Goal: Task Accomplishment & Management: Manage account settings

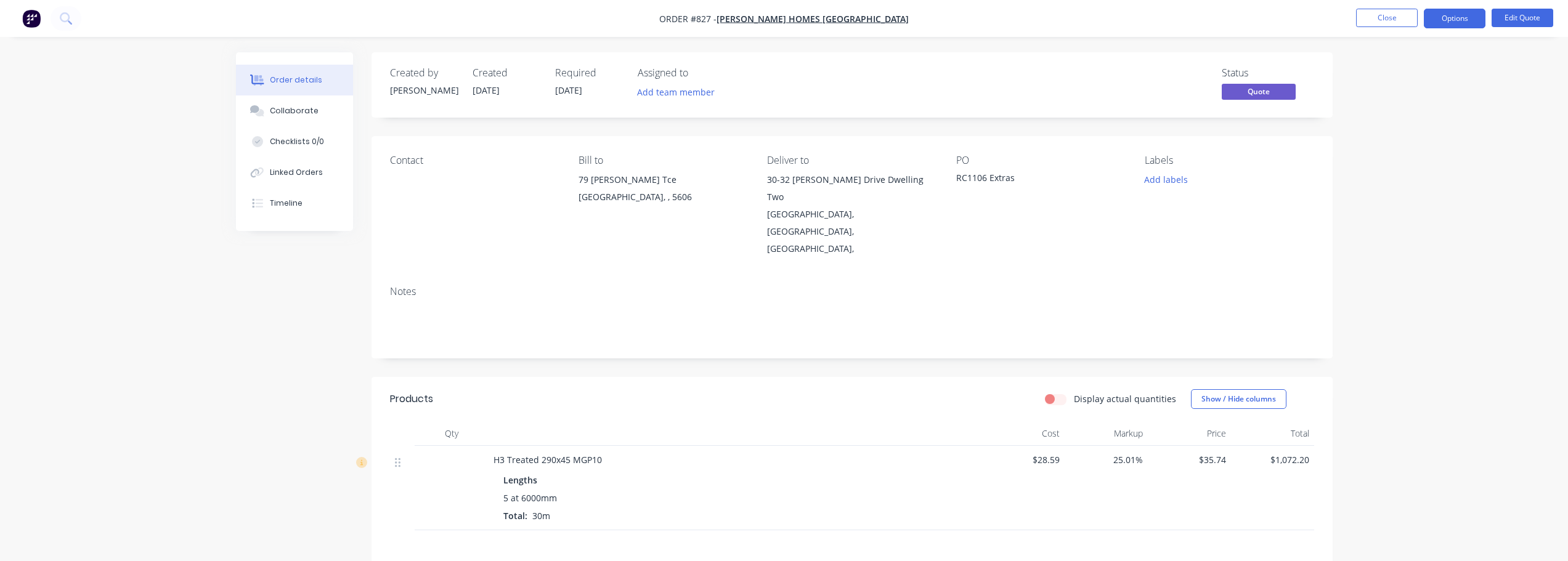
click at [1371, 3] on nav "Order #827 - [PERSON_NAME] Homes [GEOGRAPHIC_DATA] Close Options Edit Quote" at bounding box center [784, 18] width 1568 height 37
click at [1371, 12] on button "Close" at bounding box center [1386, 18] width 62 height 18
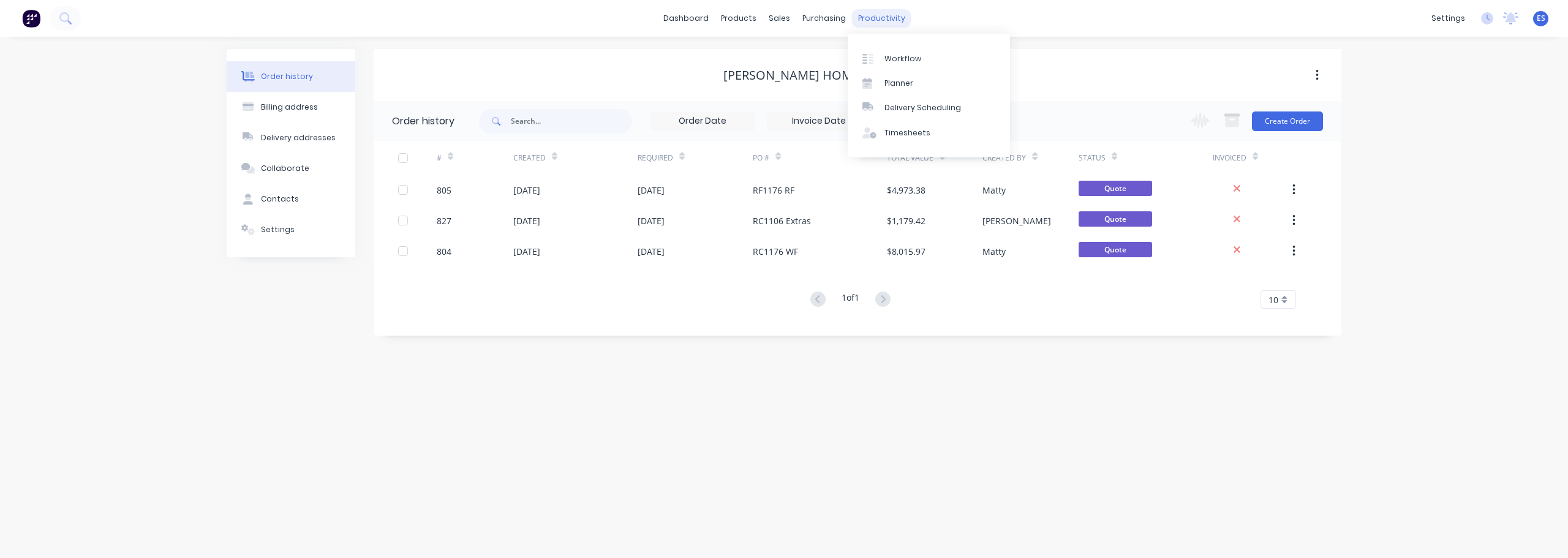
click at [886, 27] on div "productivity" at bounding box center [882, 18] width 59 height 18
drag, startPoint x: 895, startPoint y: 54, endPoint x: 922, endPoint y: 59, distance: 27.5
click at [895, 54] on div "Workflow" at bounding box center [902, 59] width 37 height 11
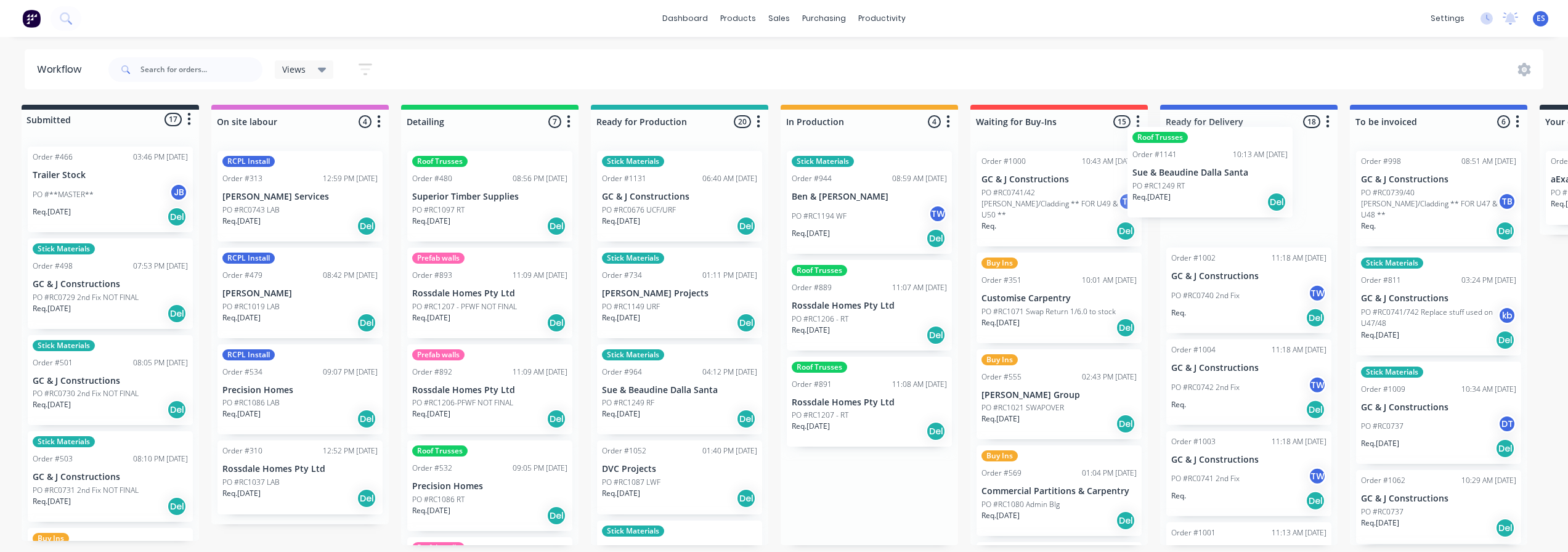
scroll to position [3, 10]
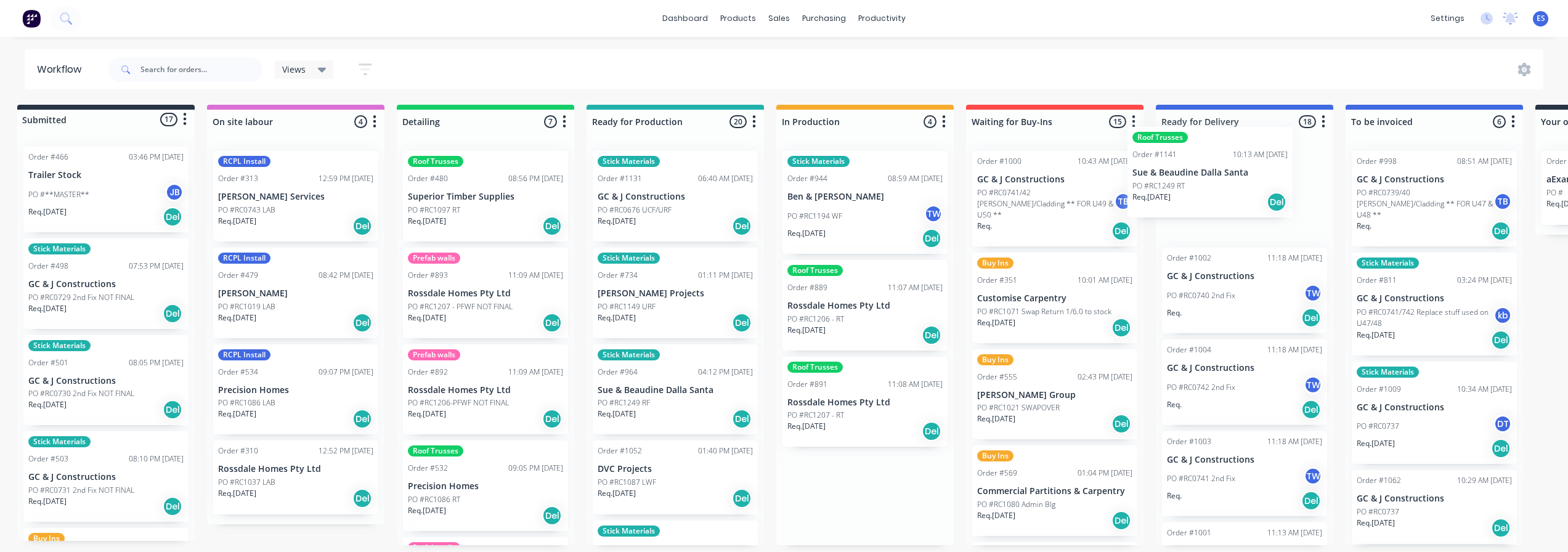
drag, startPoint x: 826, startPoint y: 323, endPoint x: 1164, endPoint y: 192, distance: 362.5
click at [1164, 192] on div "Submitted 17 Status colour #273444 hex #273444 Save Cancel Summaries Total orde…" at bounding box center [1098, 325] width 2233 height 440
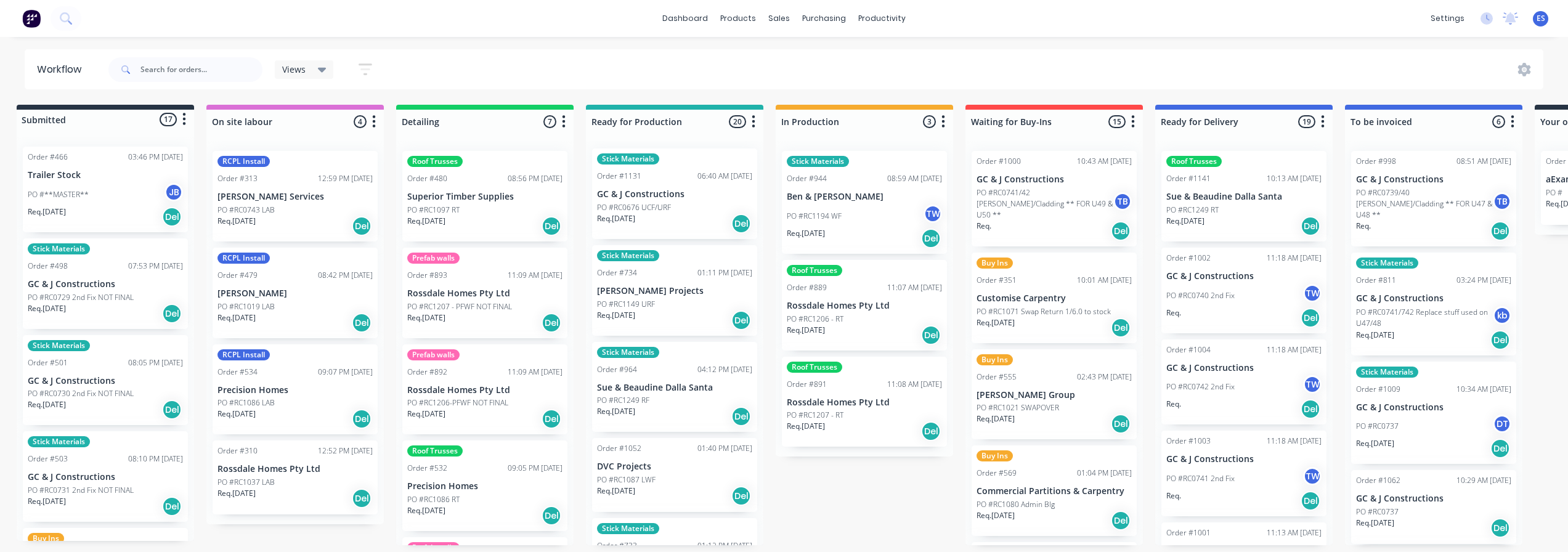
scroll to position [0, 0]
click at [1259, 214] on div "PO #RC1249 RT" at bounding box center [1243, 210] width 155 height 11
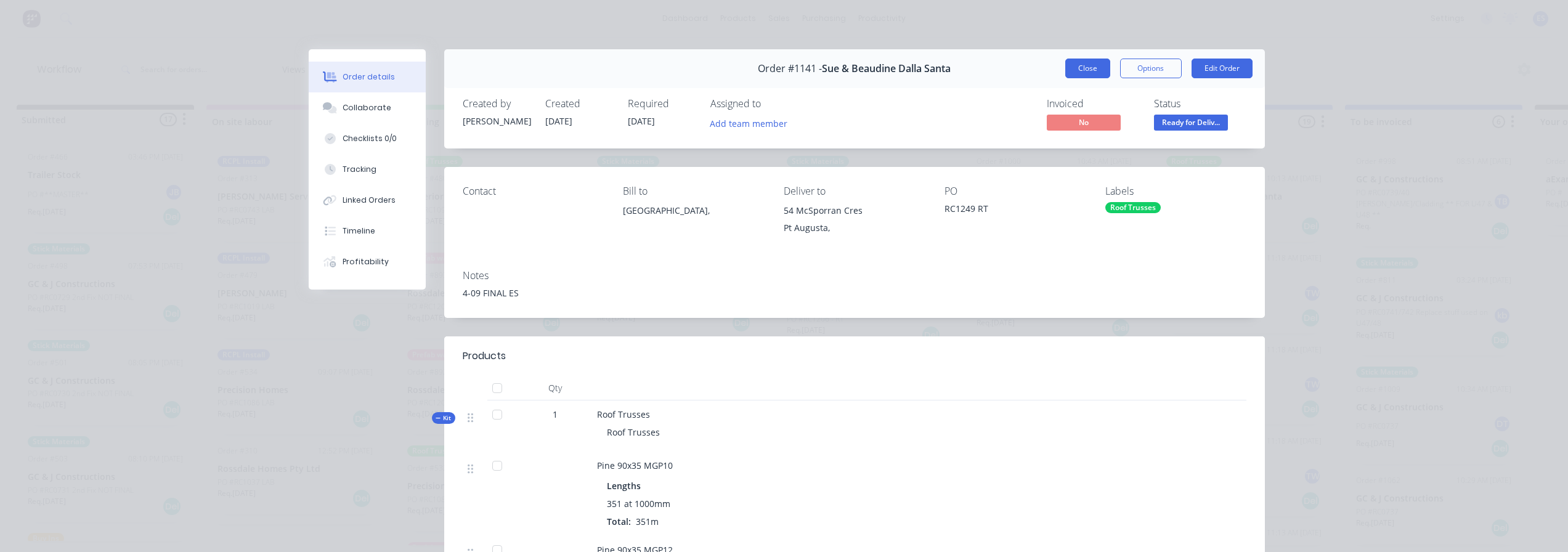
click at [1072, 64] on button "Close" at bounding box center [1087, 68] width 45 height 19
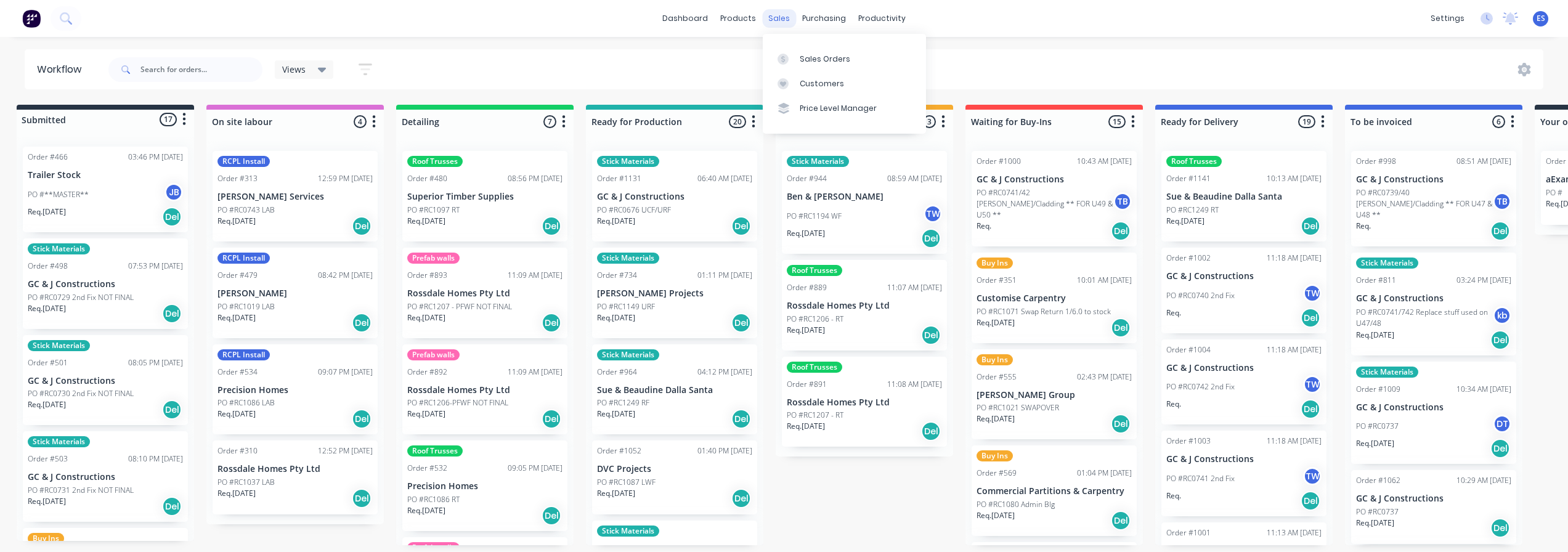
click at [774, 25] on div "sales" at bounding box center [779, 18] width 34 height 18
click at [805, 52] on link "Sales Orders" at bounding box center [844, 58] width 163 height 25
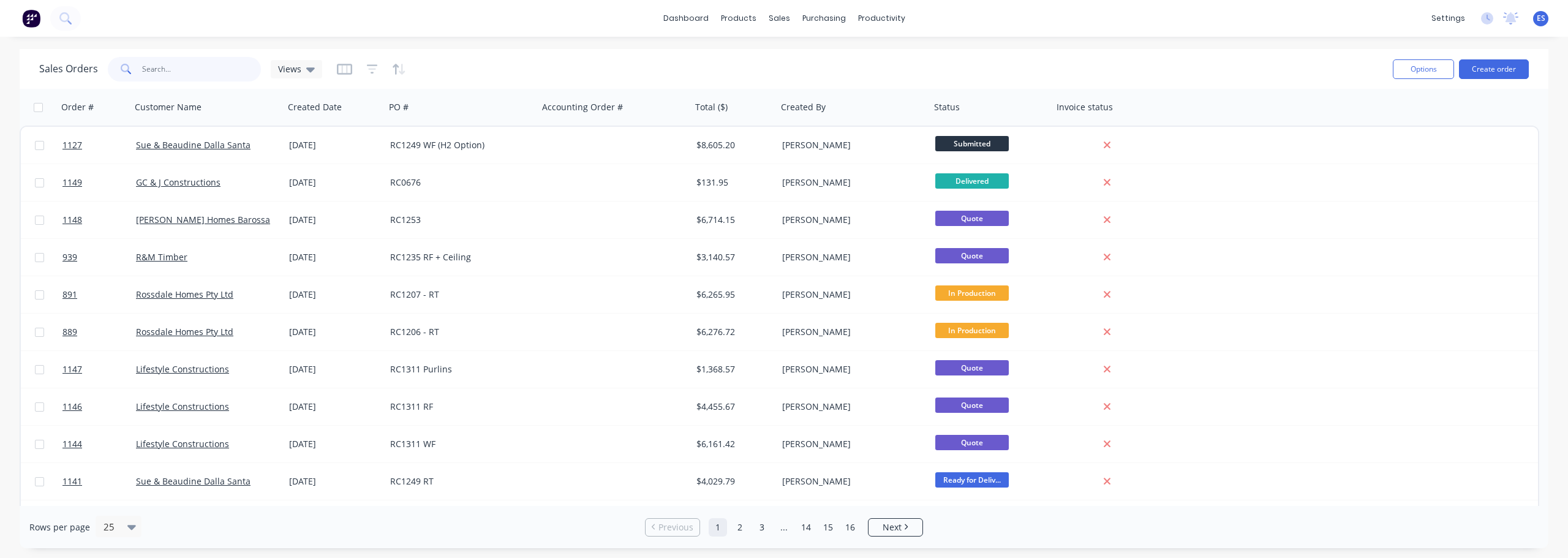
click at [196, 70] on input "text" at bounding box center [201, 69] width 119 height 25
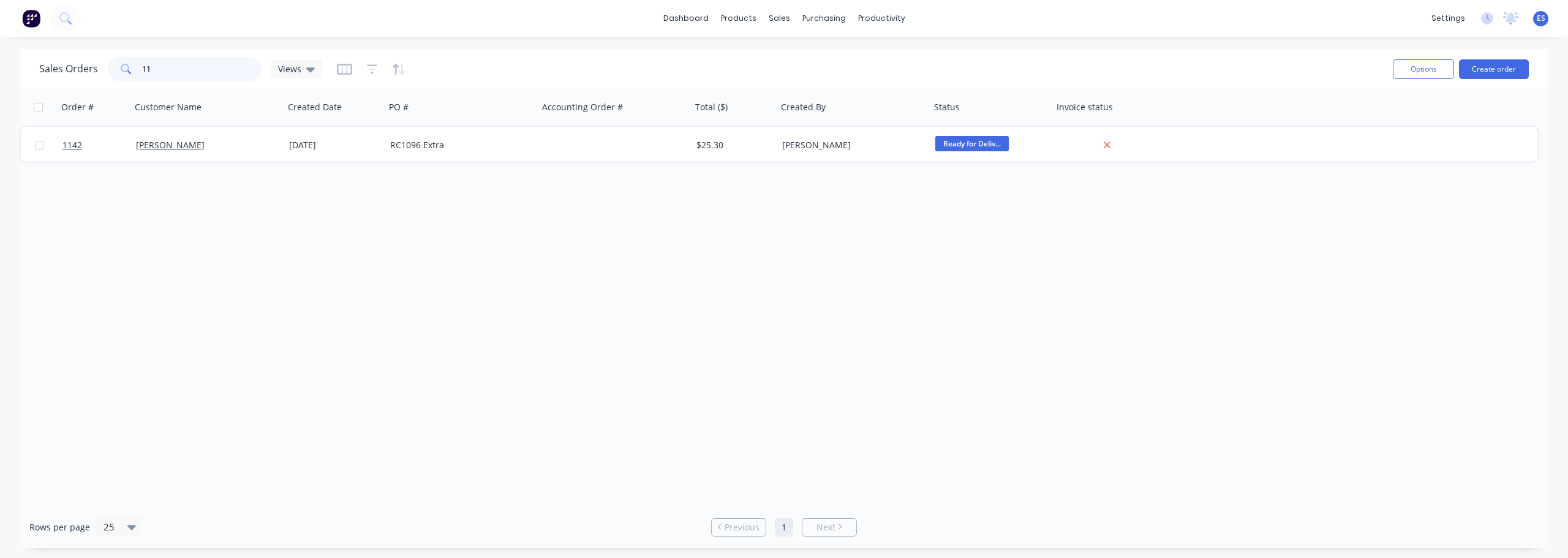
type input "1"
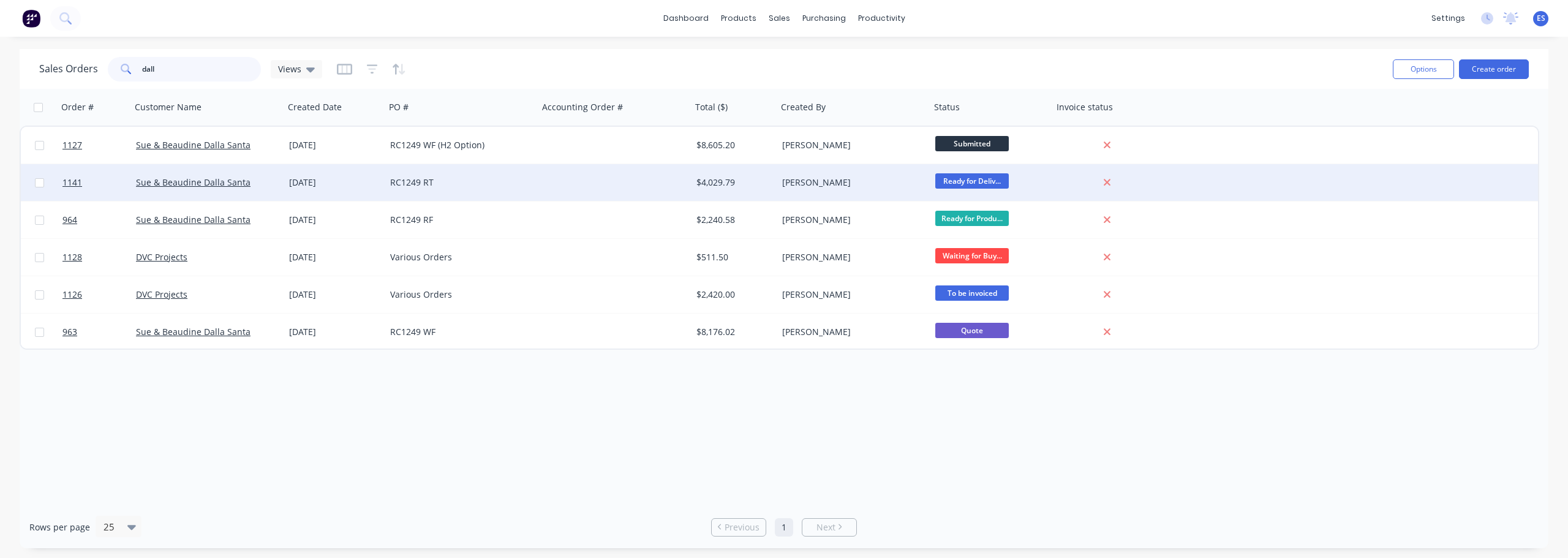
type input "dall"
click at [550, 196] on div at bounding box center [615, 182] width 153 height 37
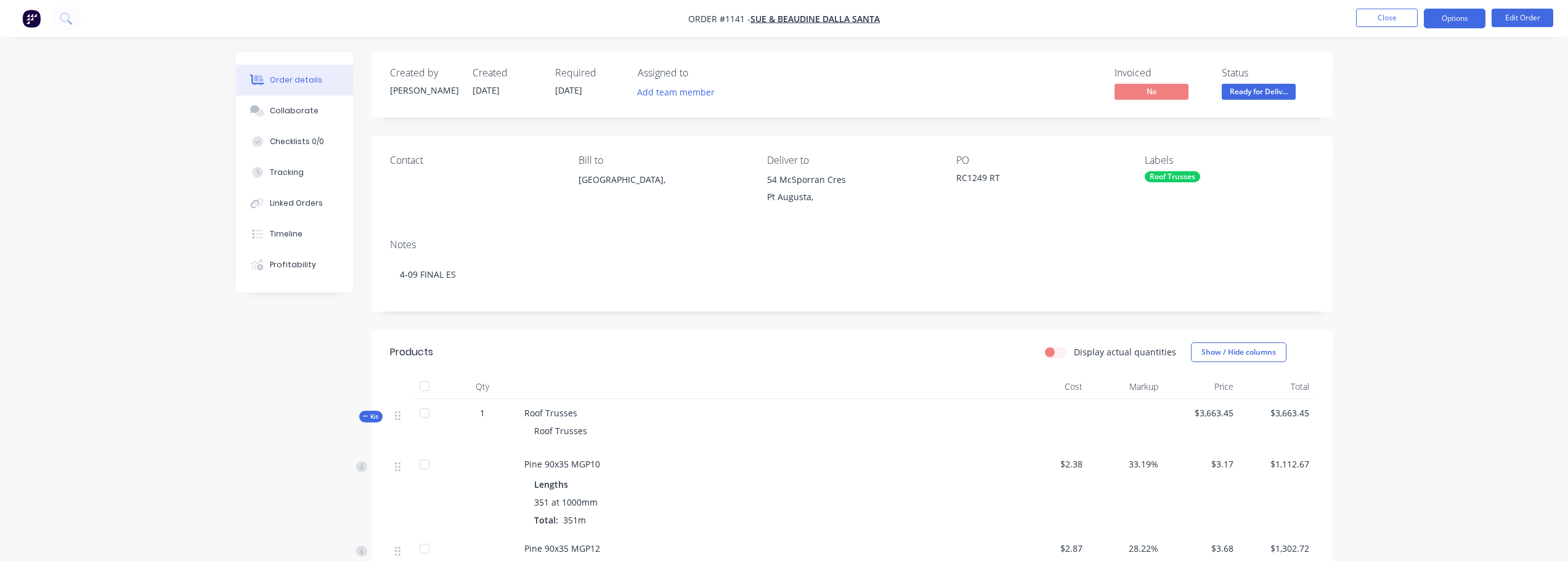
click at [1481, 25] on button "Options" at bounding box center [1454, 18] width 62 height 19
click at [1405, 305] on button "Duplicate" at bounding box center [1417, 296] width 136 height 25
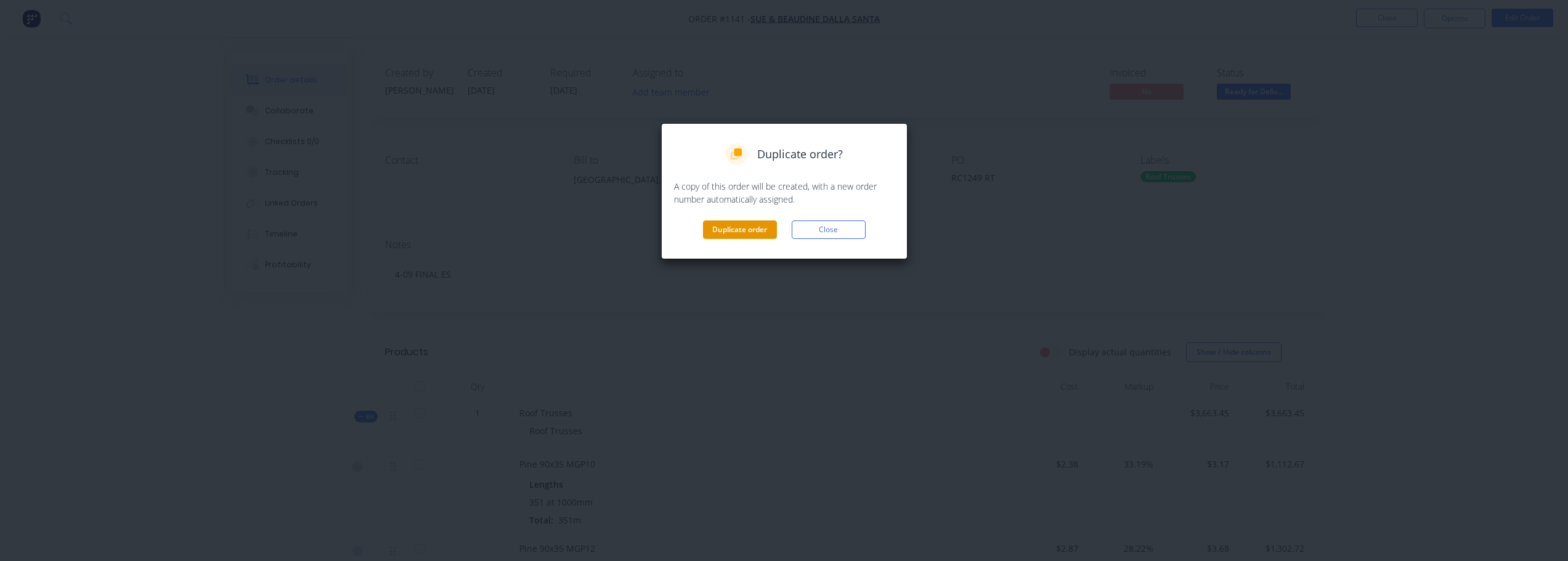
click at [724, 221] on button "Duplicate order" at bounding box center [740, 230] width 74 height 18
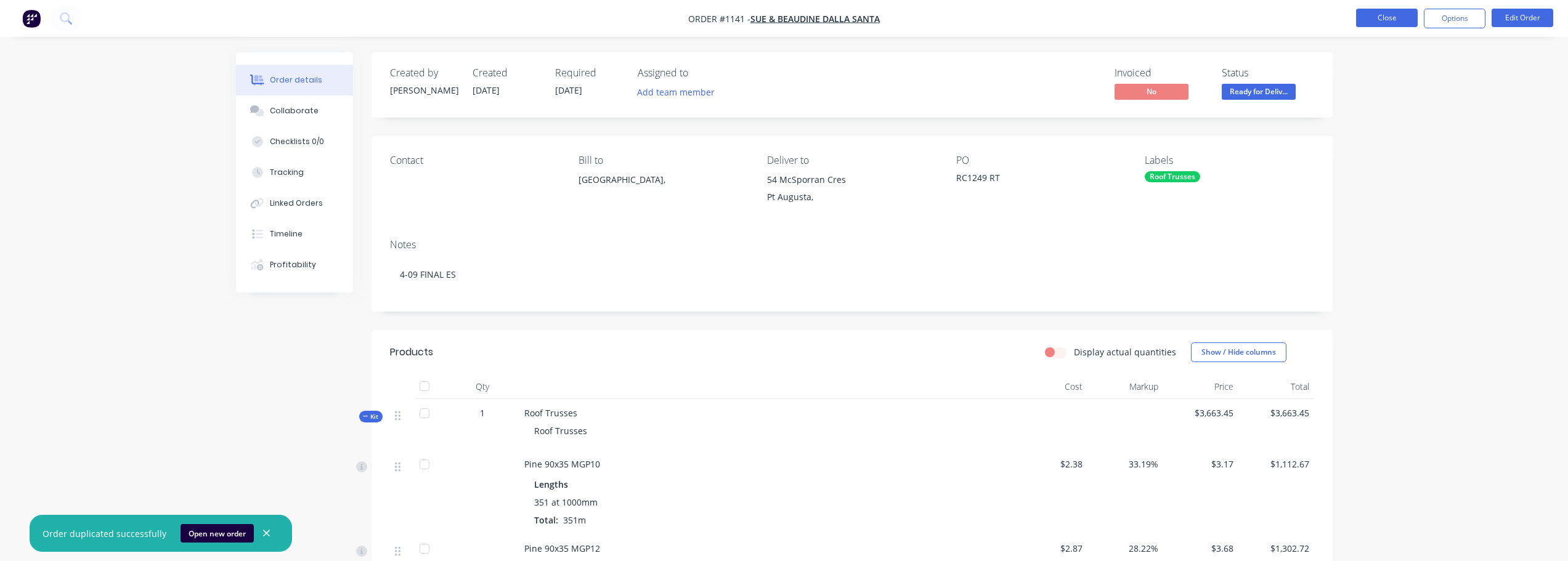
click at [1396, 21] on button "Close" at bounding box center [1386, 18] width 62 height 18
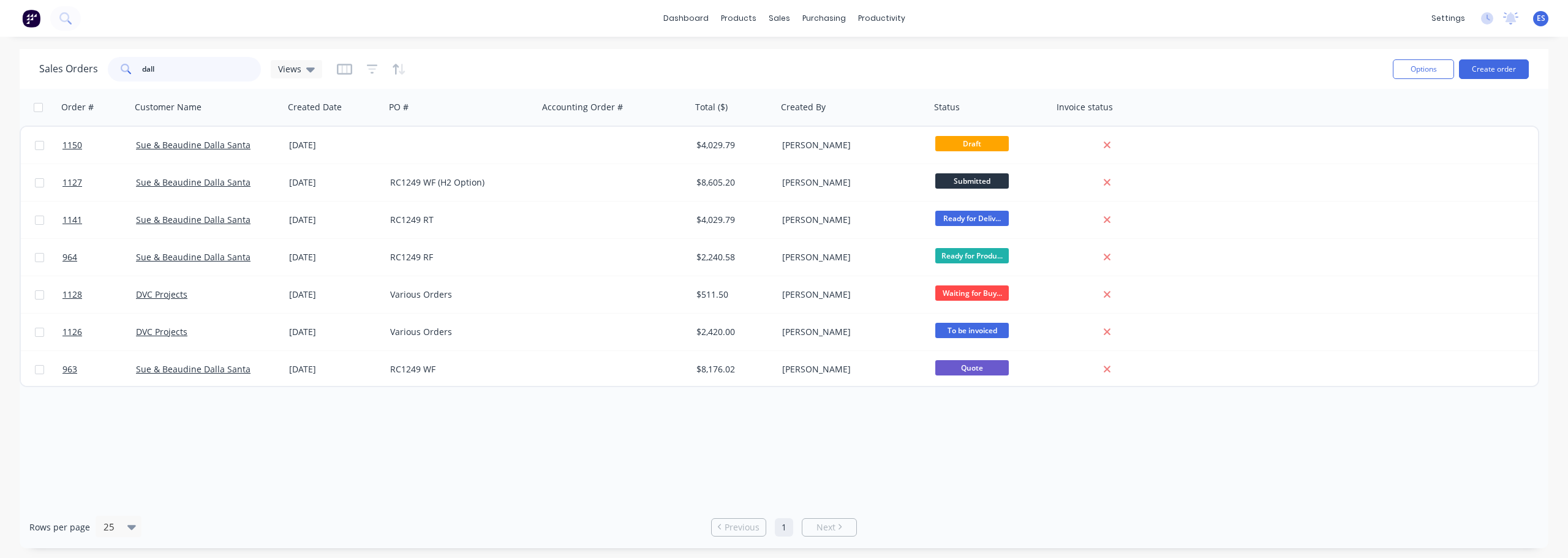
click at [198, 71] on input "dall" at bounding box center [201, 69] width 119 height 25
type input "d"
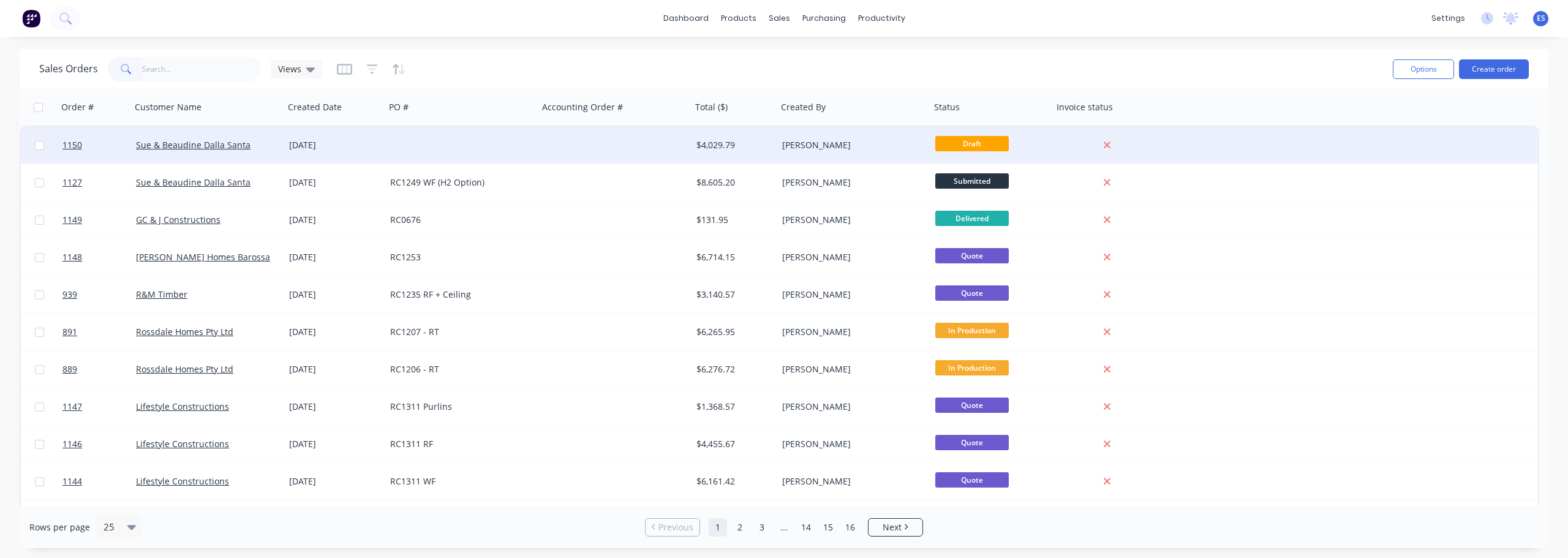
click at [306, 145] on div "[DATE]" at bounding box center [335, 145] width 91 height 12
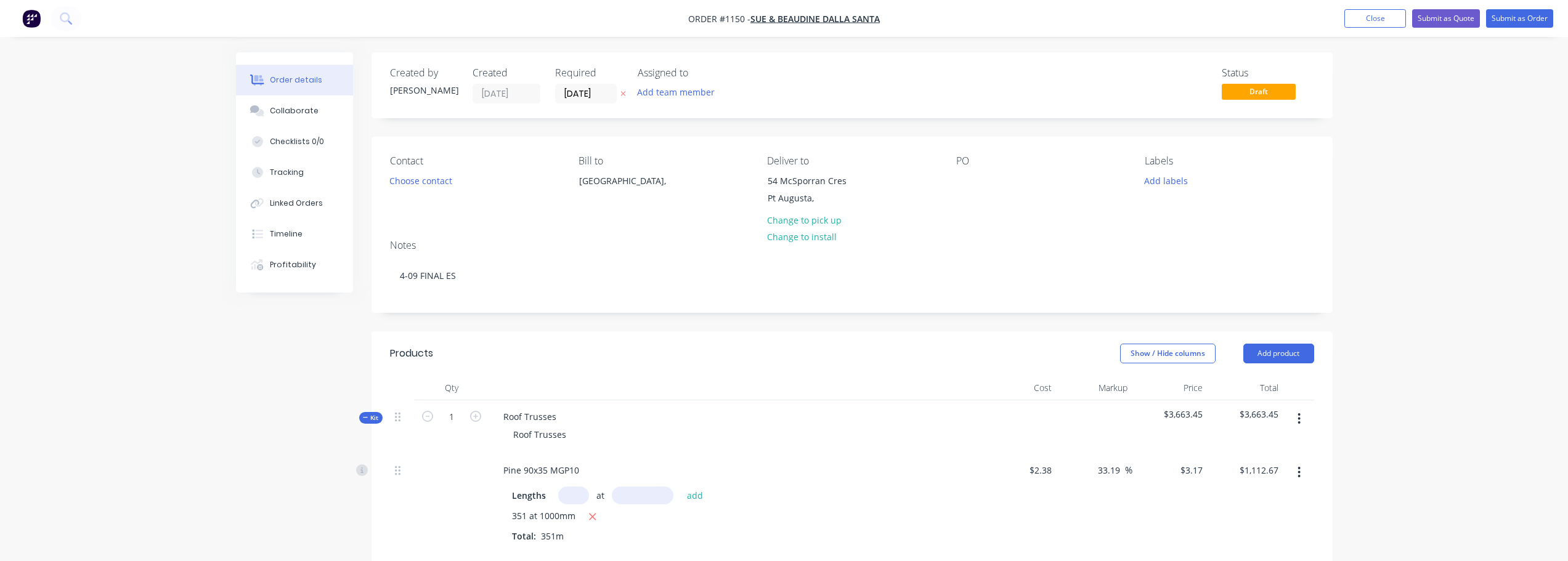
click at [1190, 187] on div "Add labels" at bounding box center [1229, 181] width 169 height 17
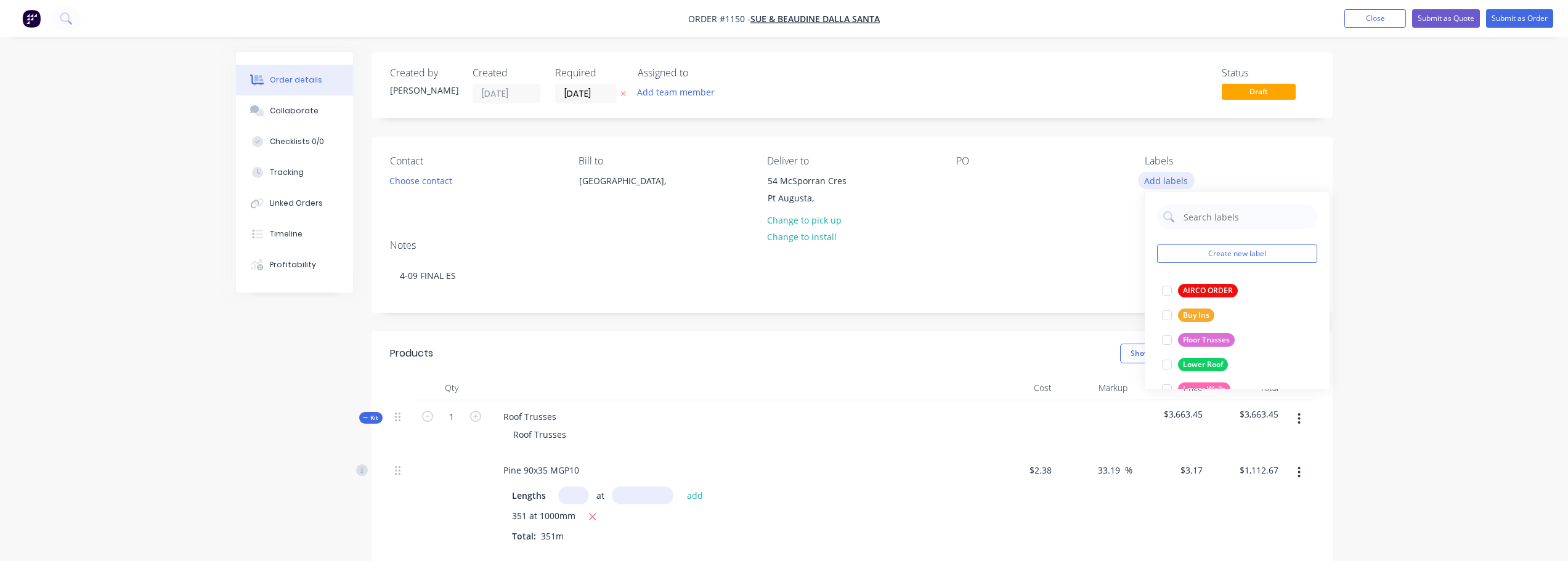
click at [1172, 184] on button "Add labels" at bounding box center [1166, 181] width 57 height 17
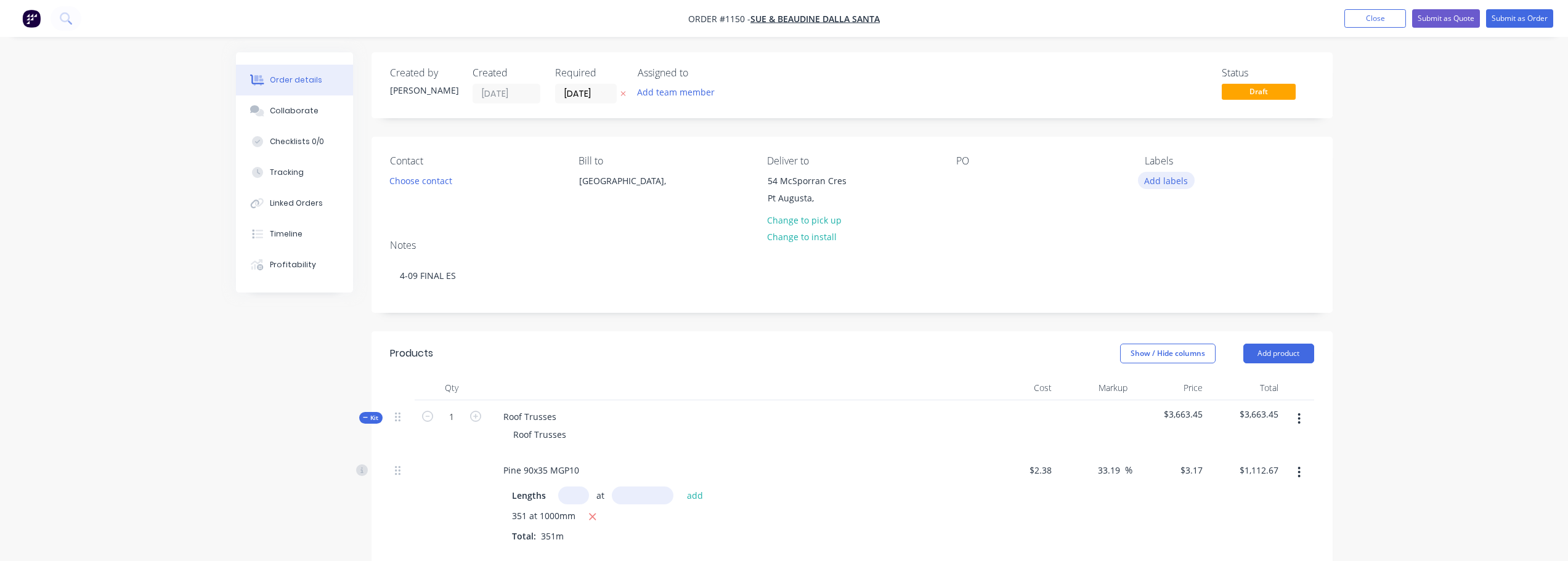
click at [1173, 172] on button "Add labels" at bounding box center [1166, 181] width 57 height 17
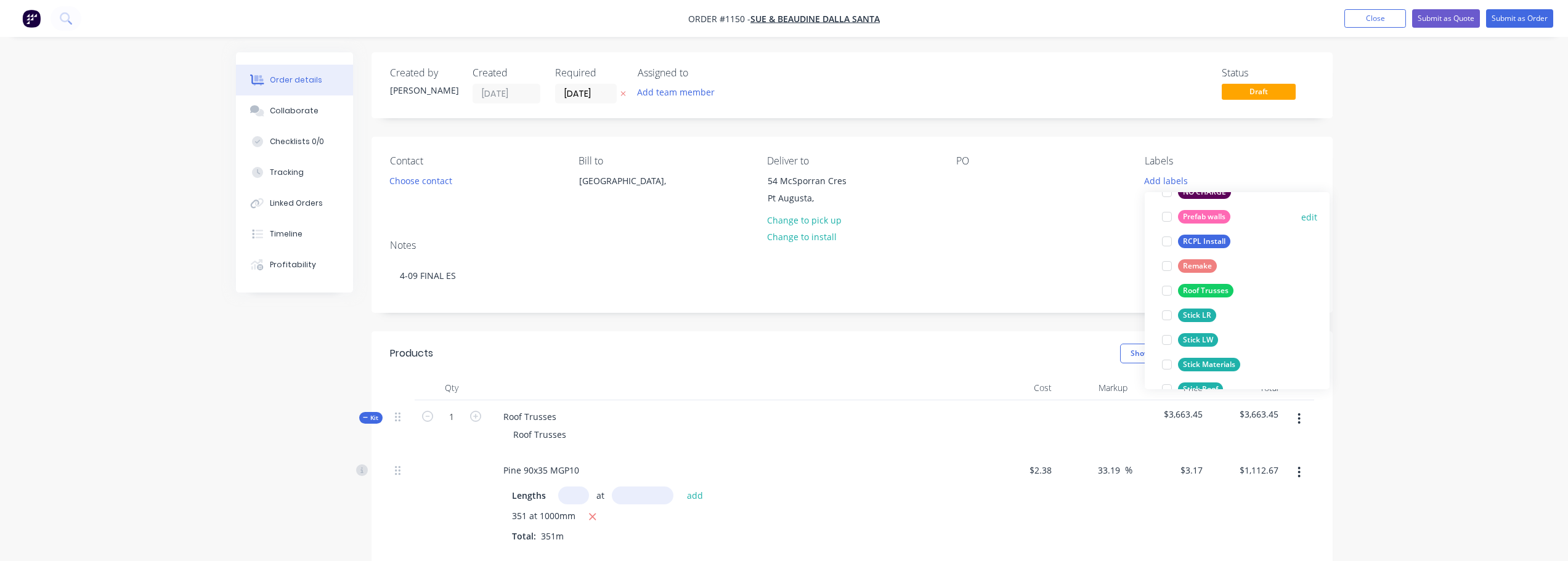
click at [1210, 216] on div "Prefab walls" at bounding box center [1204, 216] width 53 height 14
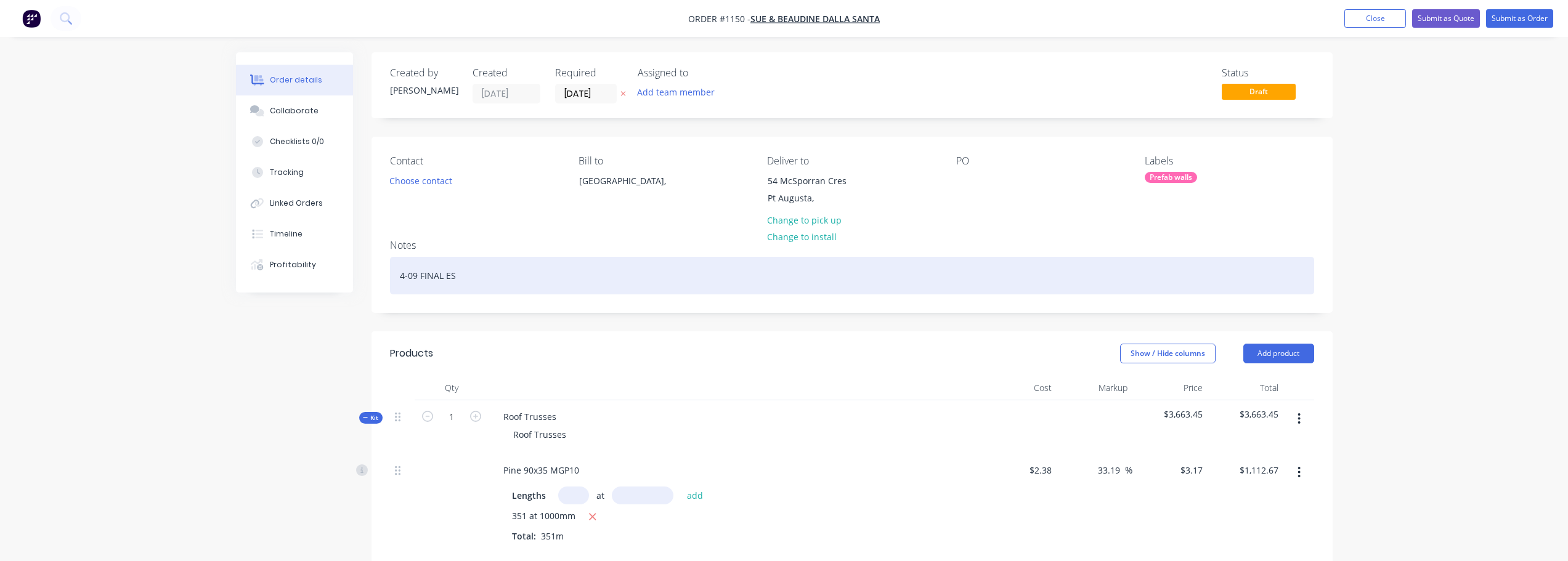
click at [677, 282] on div "4-09 FINAL ES" at bounding box center [852, 275] width 924 height 38
drag, startPoint x: 505, startPoint y: 283, endPoint x: 388, endPoint y: 284, distance: 117.0
click at [392, 286] on div "4-09 FINAL ES" at bounding box center [852, 275] width 924 height 38
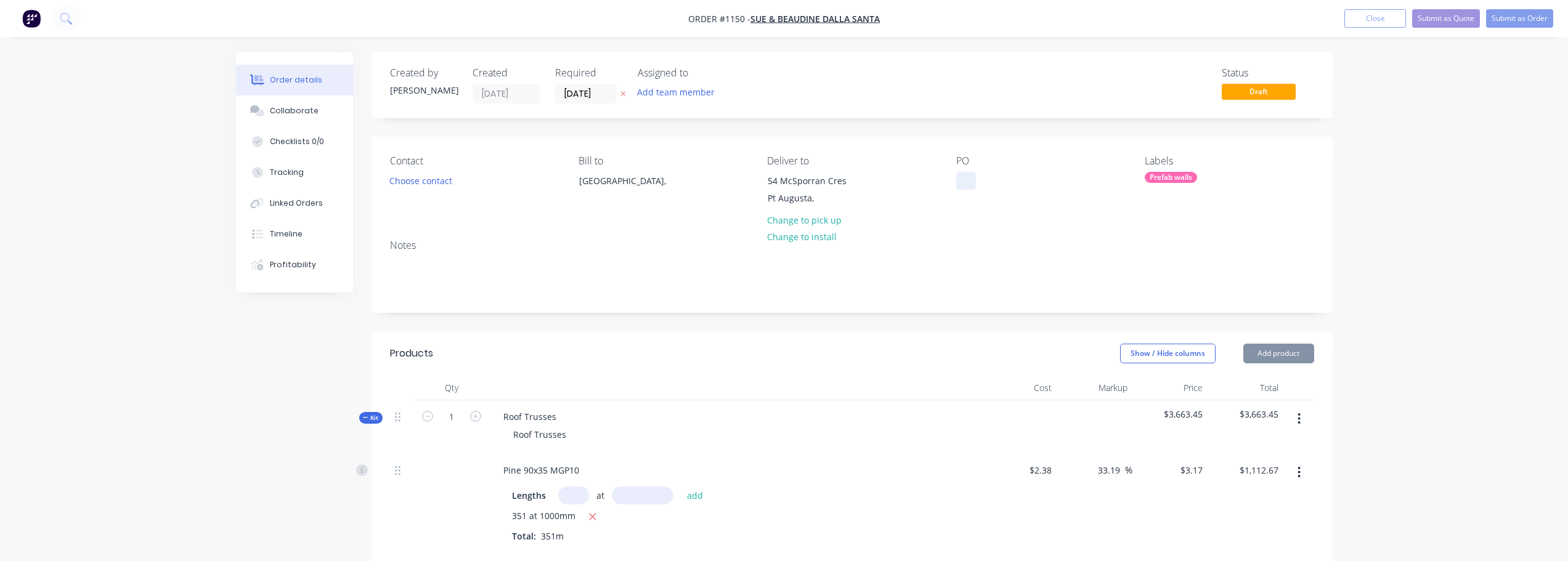
click at [970, 185] on div at bounding box center [966, 181] width 19 height 18
click at [1302, 418] on button "button" at bounding box center [1298, 419] width 29 height 22
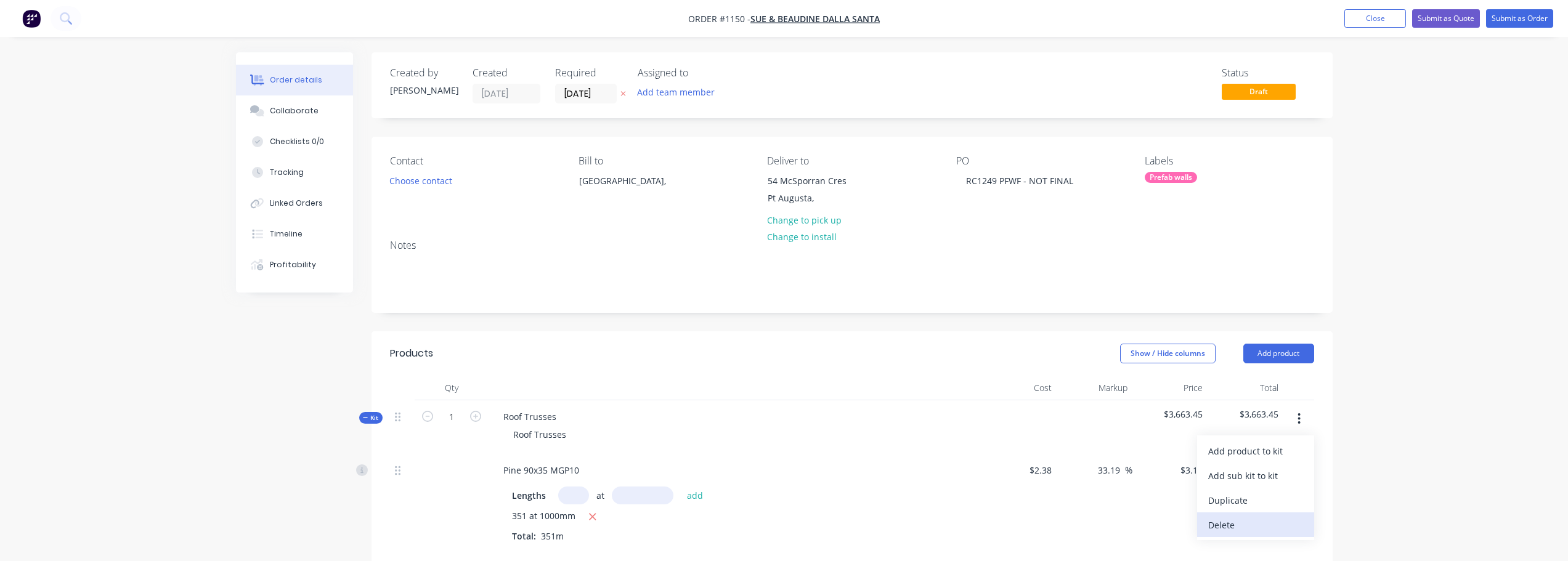
click at [1249, 525] on div "Delete" at bounding box center [1256, 525] width 95 height 18
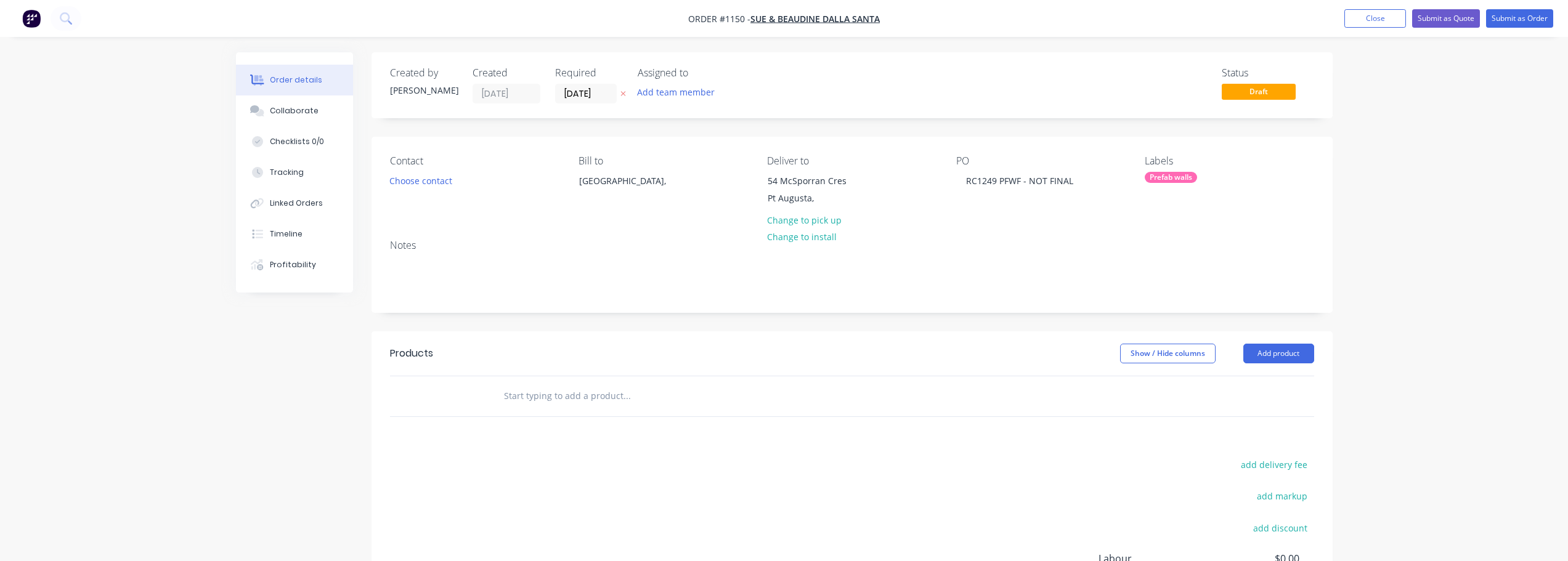
scroll to position [123, 0]
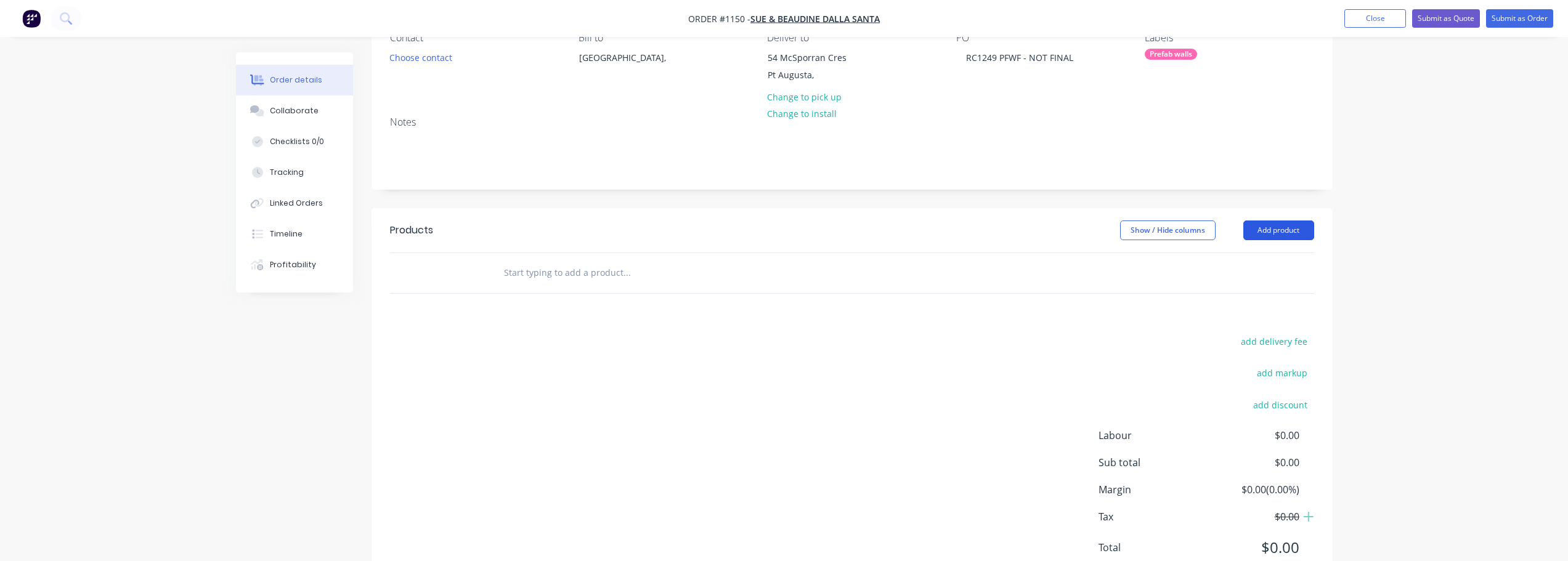
click at [1293, 231] on button "Add product" at bounding box center [1278, 231] width 71 height 19
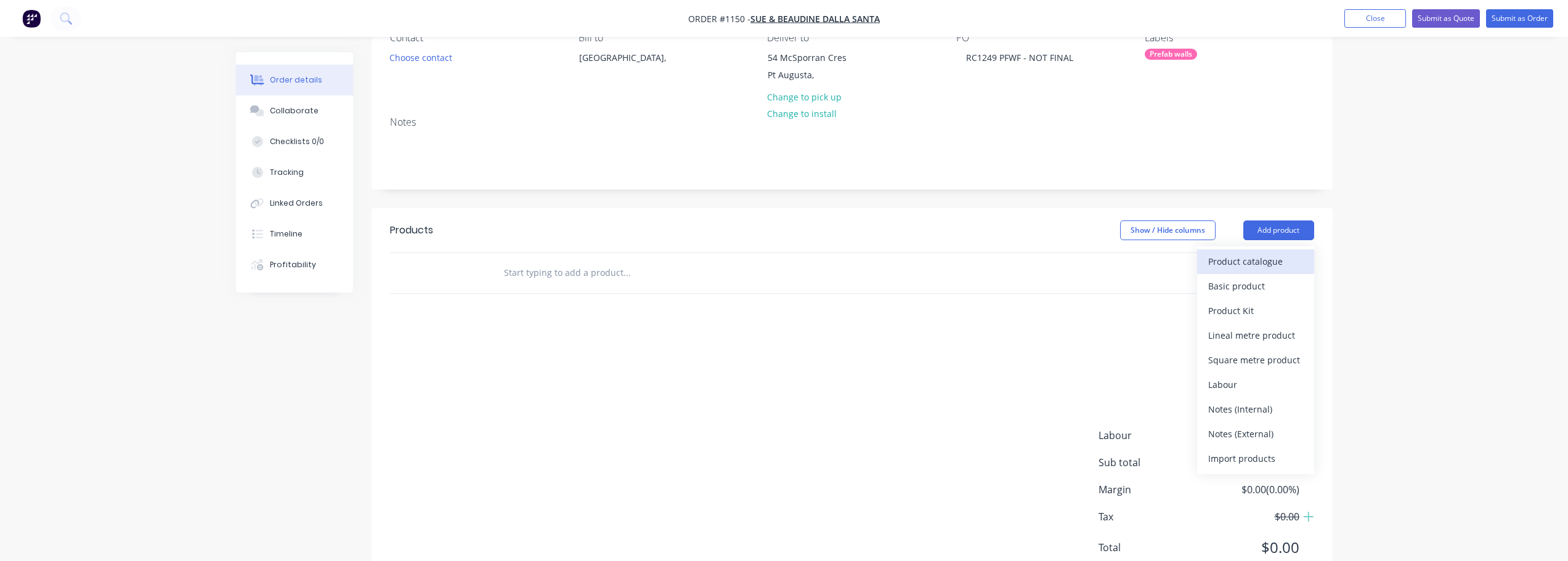
click at [1295, 262] on div "Product catalogue" at bounding box center [1256, 262] width 95 height 18
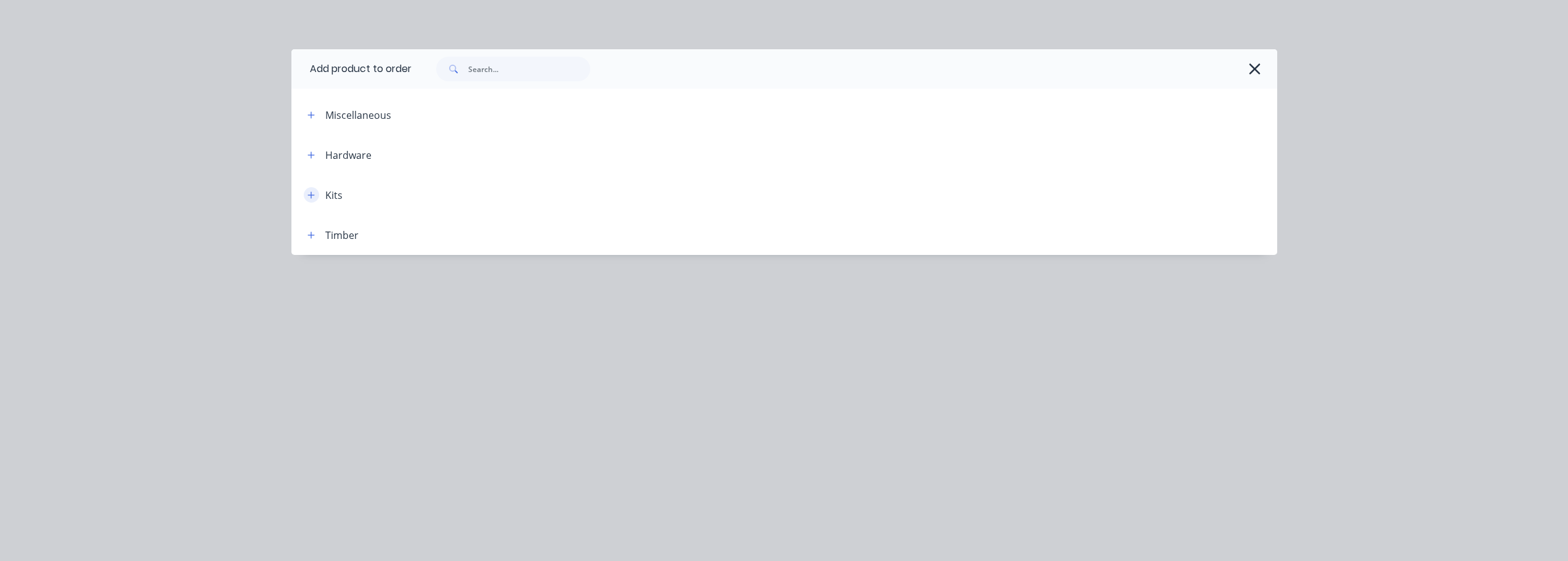
click at [305, 197] on button "button" at bounding box center [312, 195] width 16 height 16
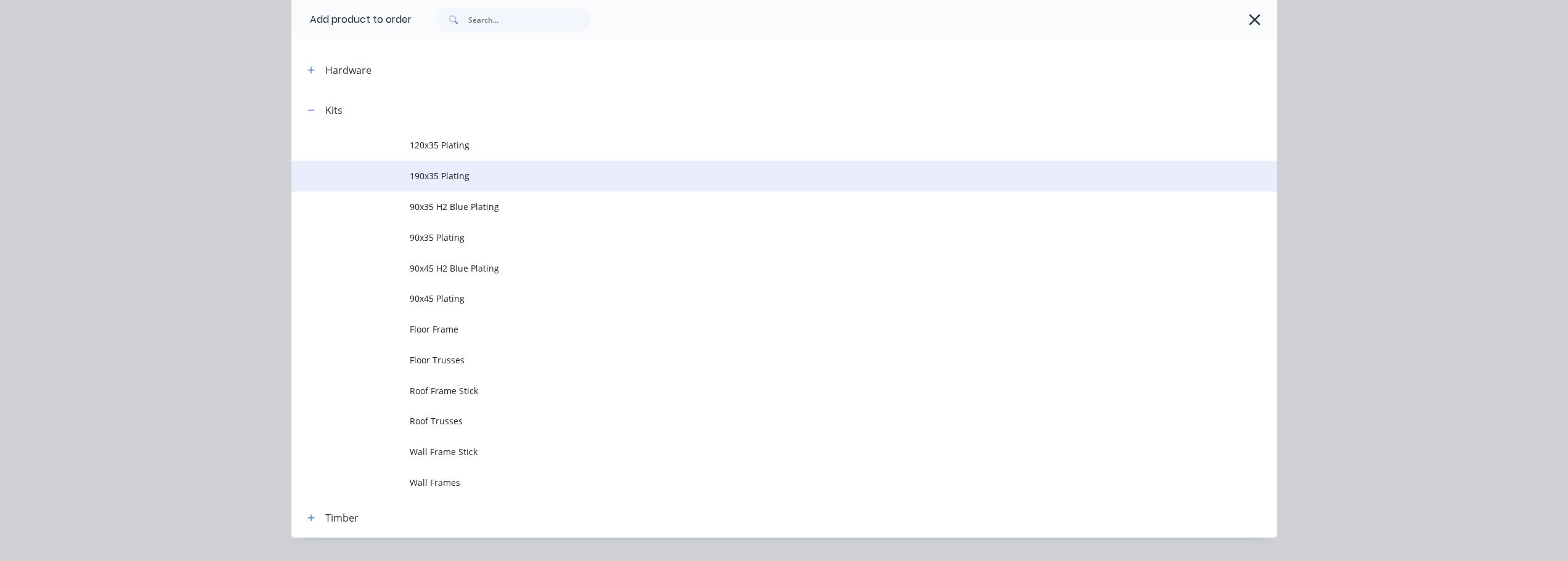
scroll to position [116, 0]
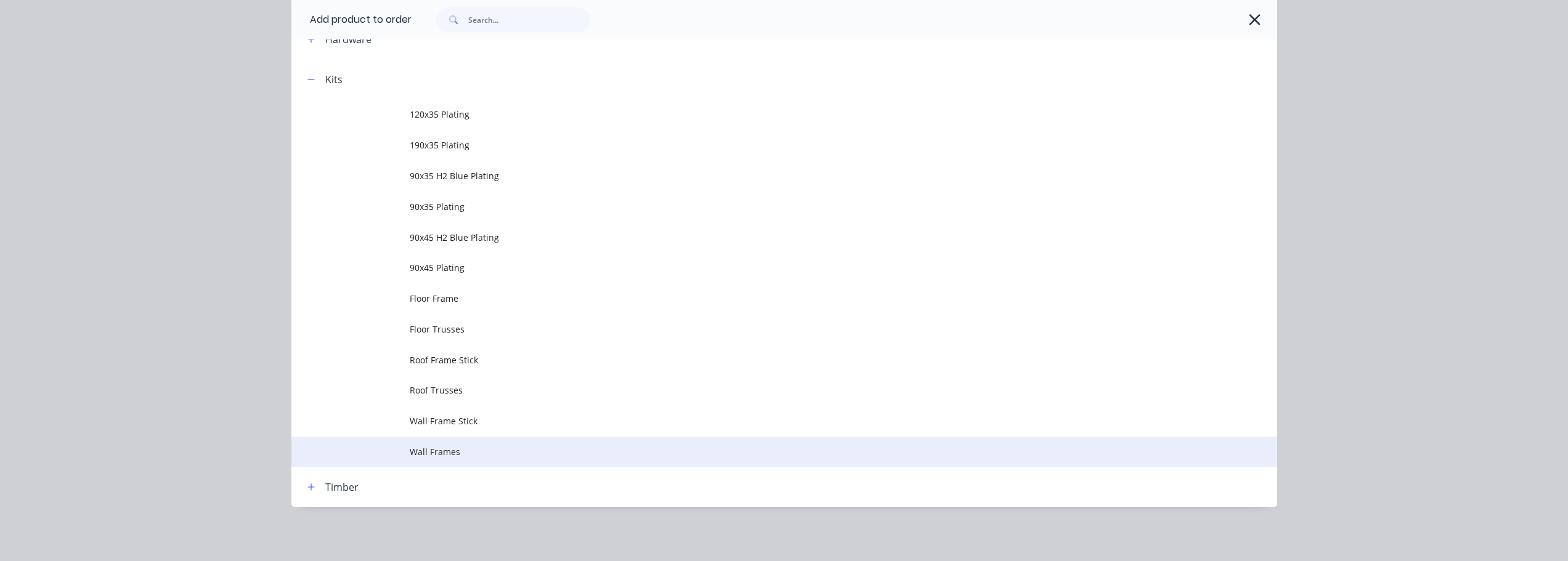
click at [441, 443] on td "Wall Frames" at bounding box center [843, 451] width 867 height 31
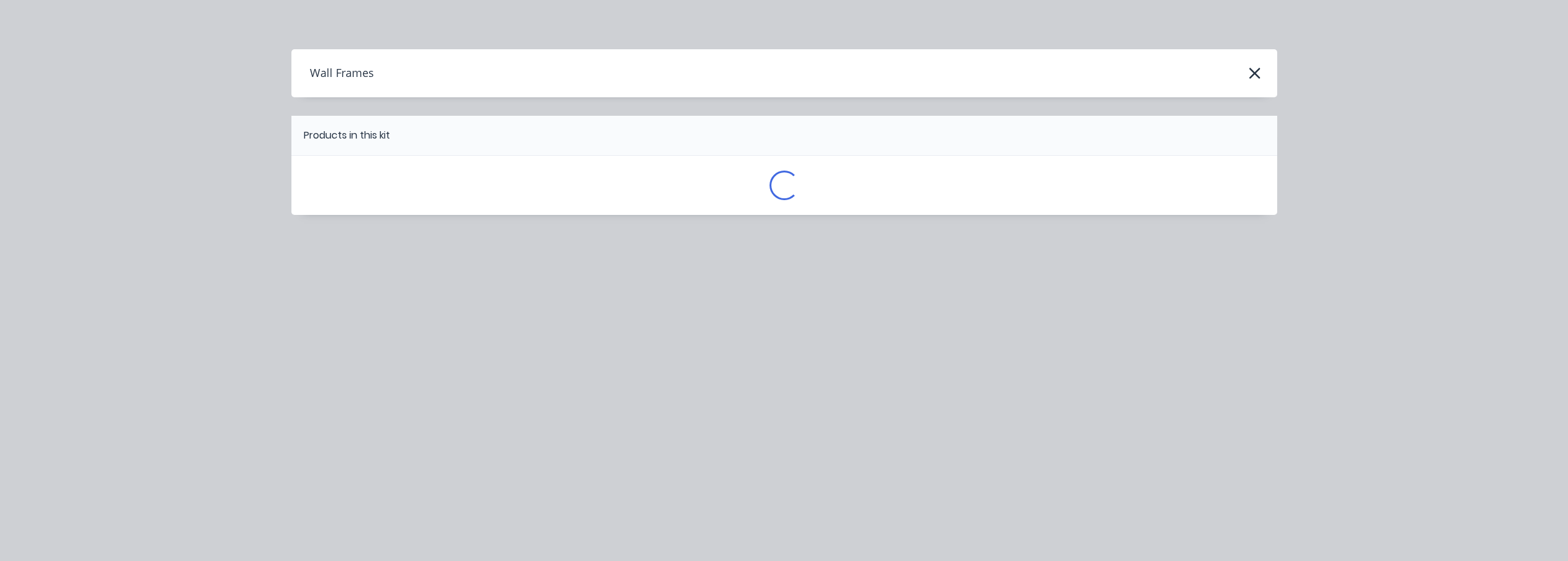
scroll to position [0, 0]
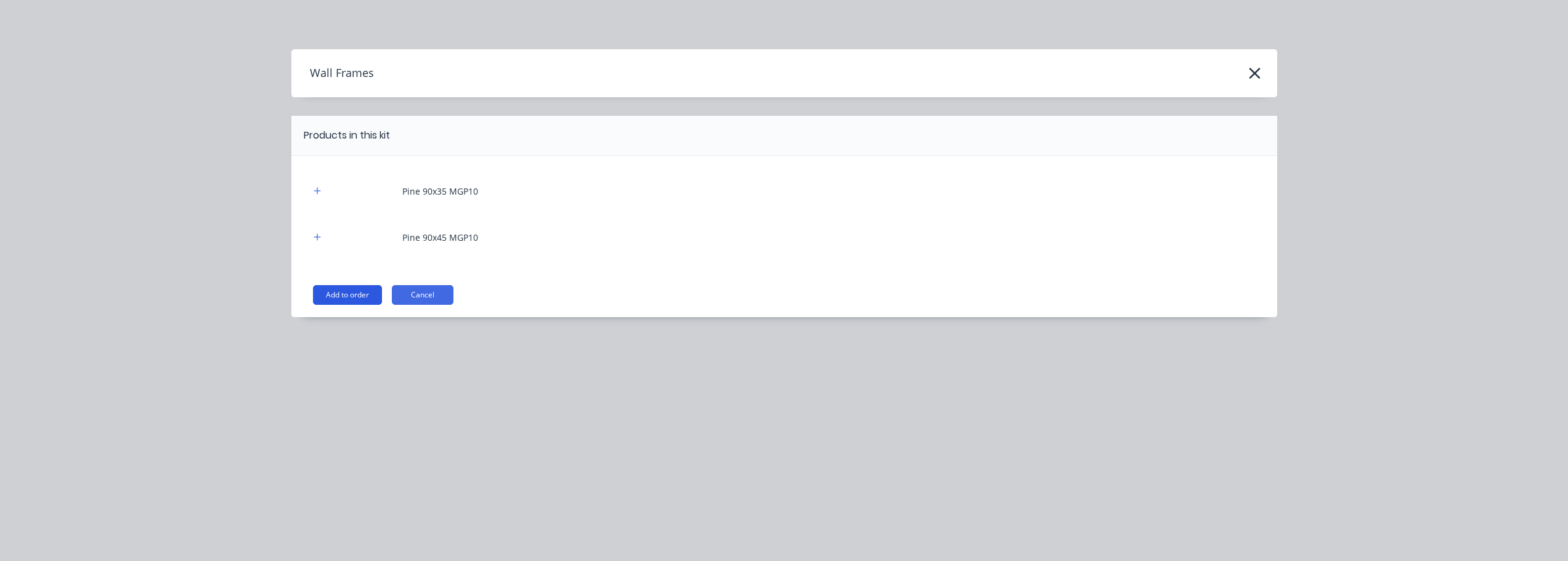
click at [370, 297] on button "Add to order" at bounding box center [348, 295] width 69 height 19
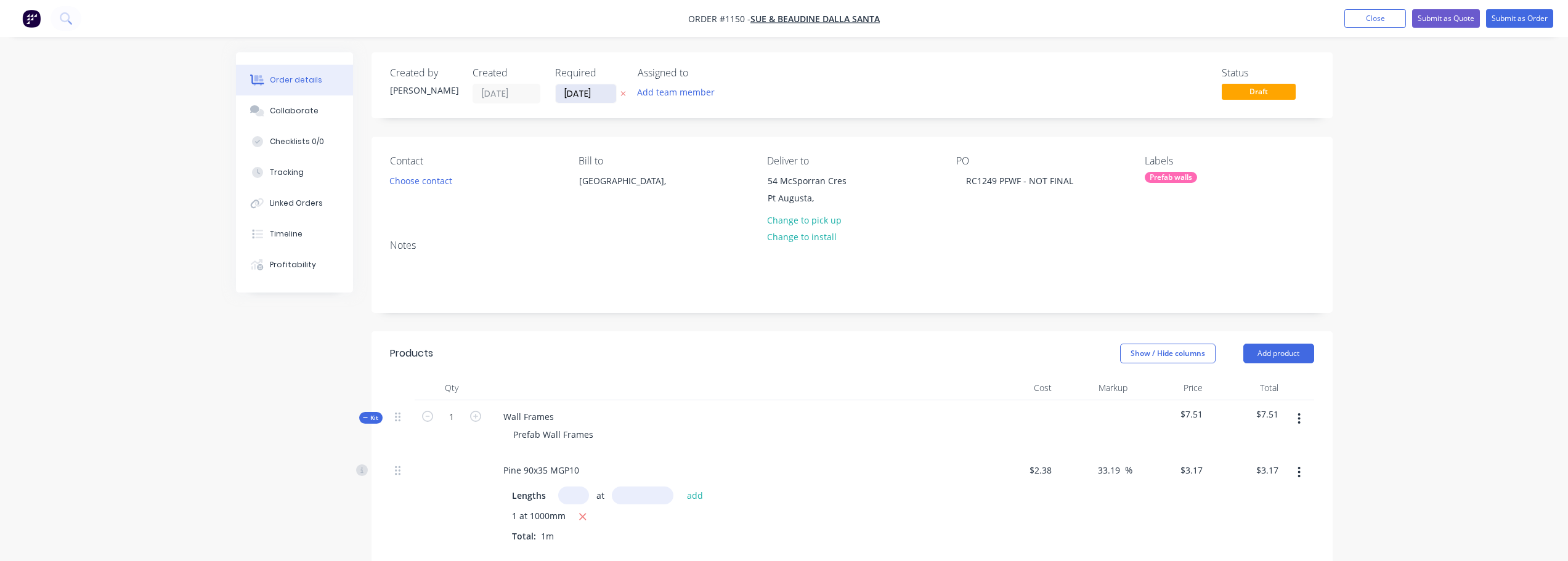
click at [596, 99] on input "[DATE]" at bounding box center [585, 94] width 60 height 18
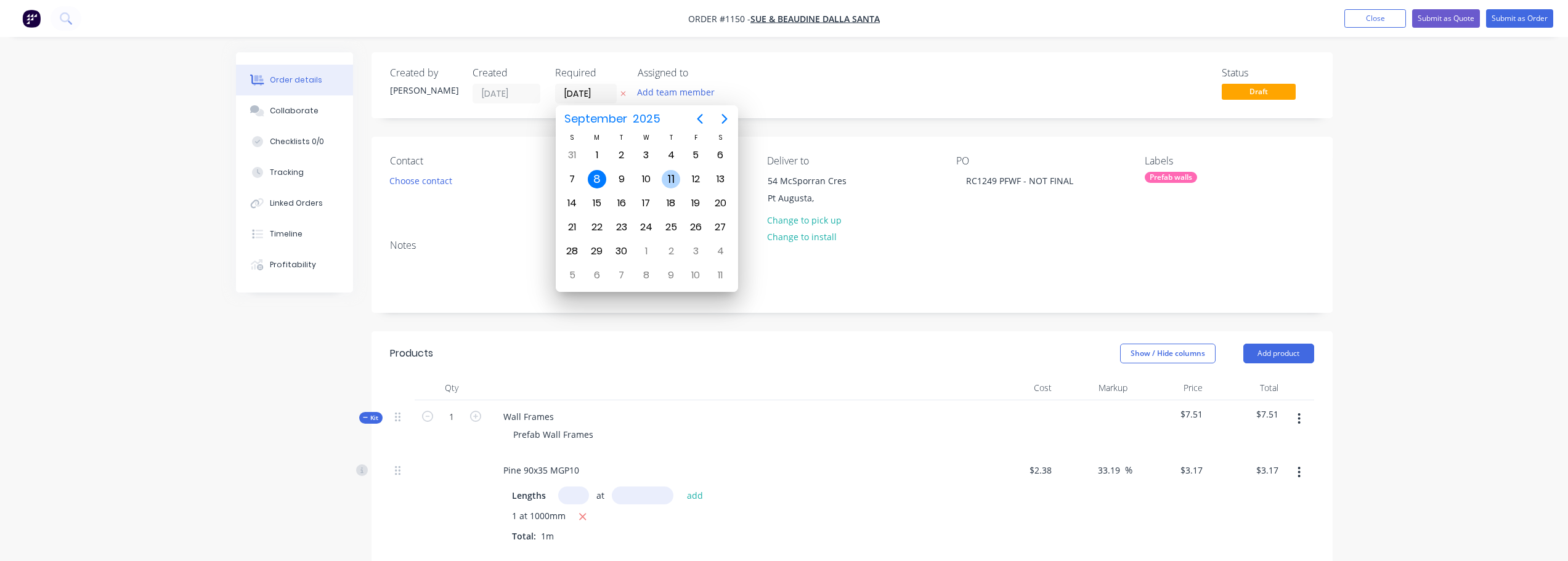
click at [676, 186] on div "11" at bounding box center [671, 179] width 18 height 18
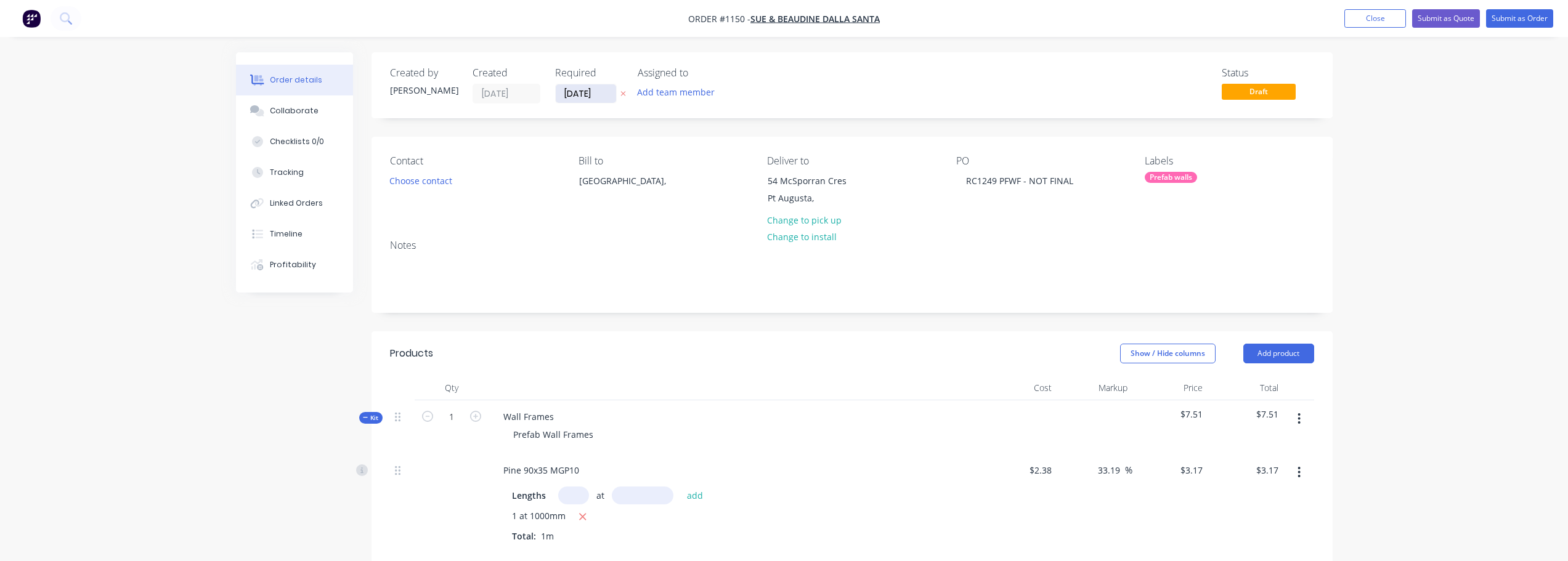
click at [605, 91] on input "[DATE]" at bounding box center [585, 94] width 60 height 18
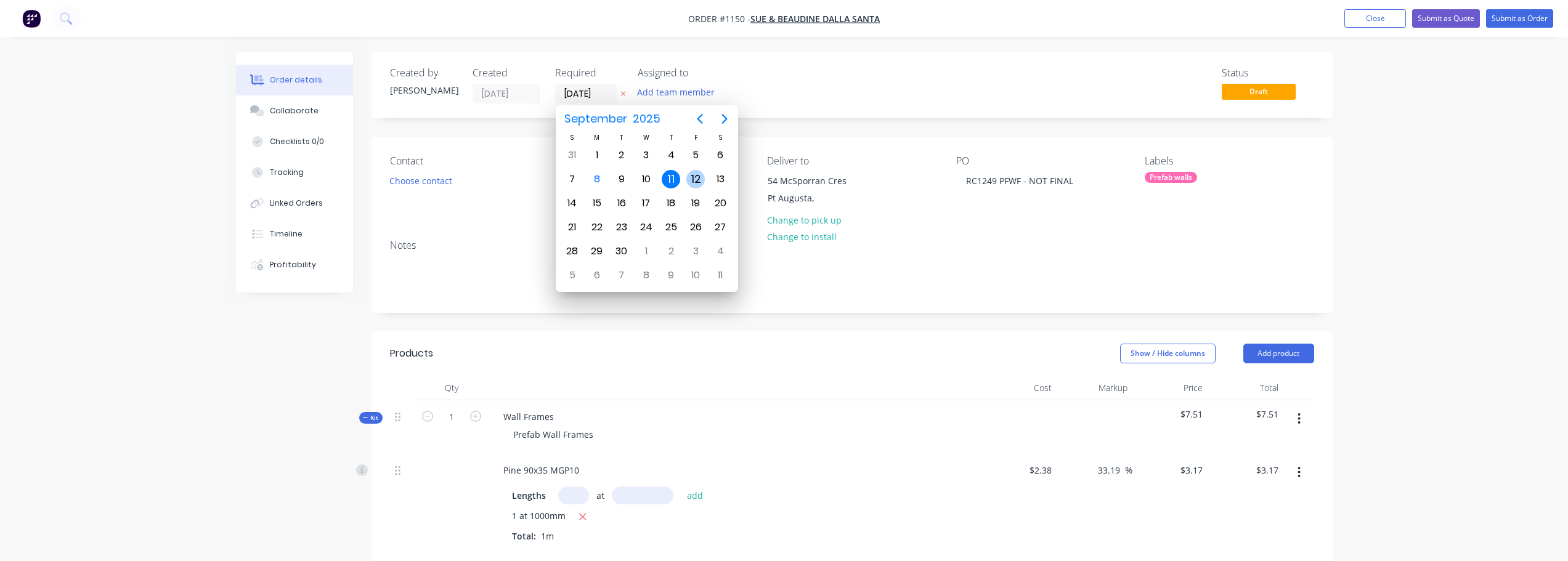
click at [692, 182] on div "12" at bounding box center [695, 179] width 18 height 18
type input "[DATE]"
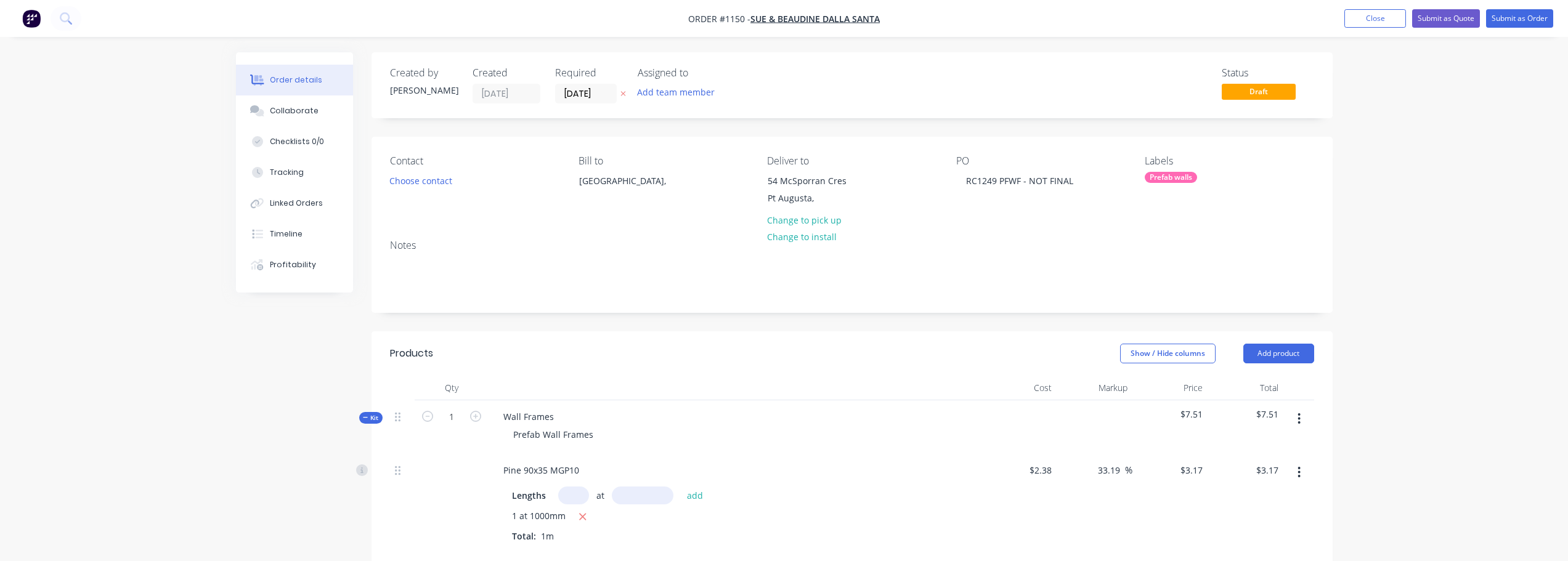
drag, startPoint x: 830, startPoint y: 112, endPoint x: 921, endPoint y: 104, distance: 91.4
click at [842, 109] on div "Created by [PERSON_NAME] Created [DATE] Required [DATE] Assigned to Add team me…" at bounding box center [852, 85] width 961 height 66
click at [1545, 18] on button "Submit as Order" at bounding box center [1519, 18] width 67 height 18
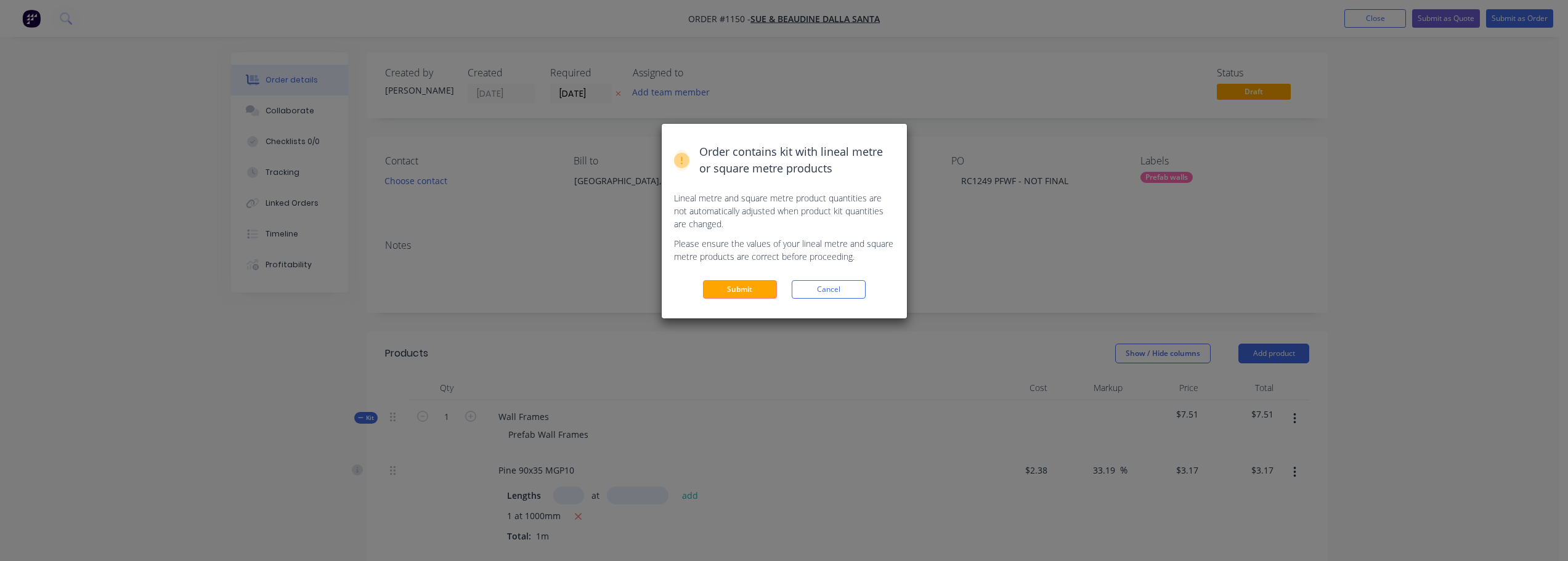
click at [746, 291] on button "Submit" at bounding box center [740, 290] width 74 height 18
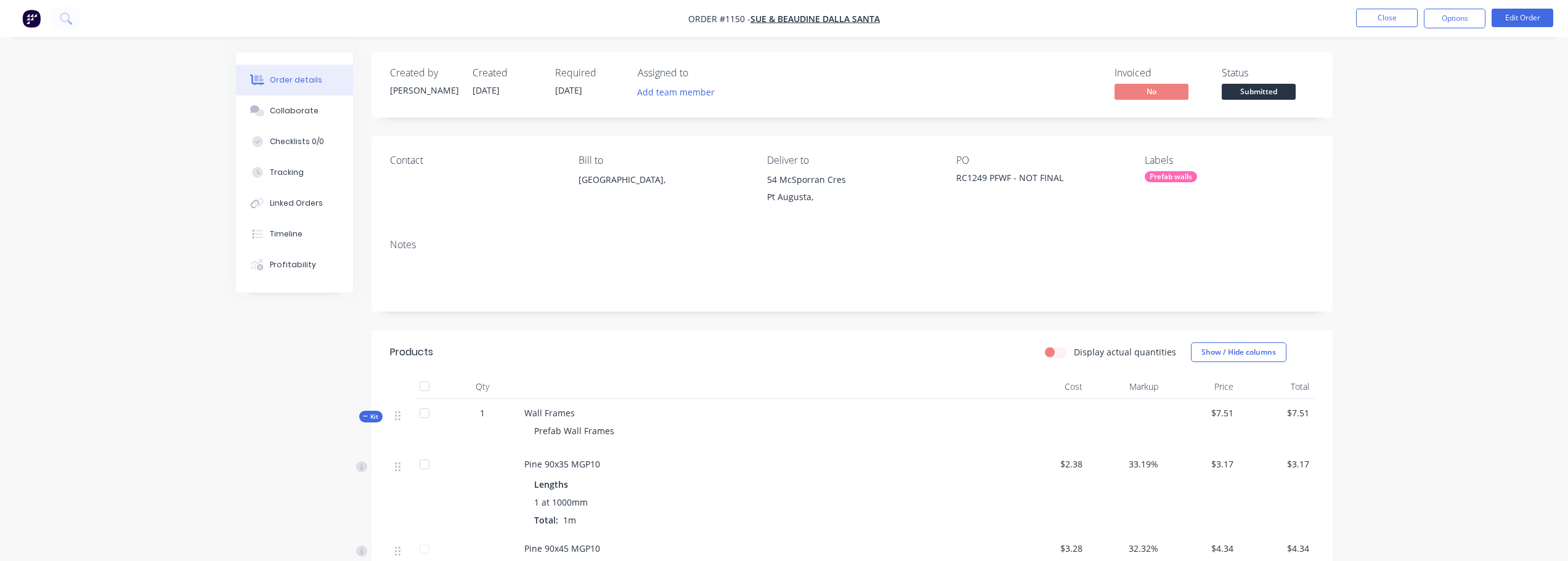
click at [1272, 92] on span "Submitted" at bounding box center [1259, 92] width 74 height 16
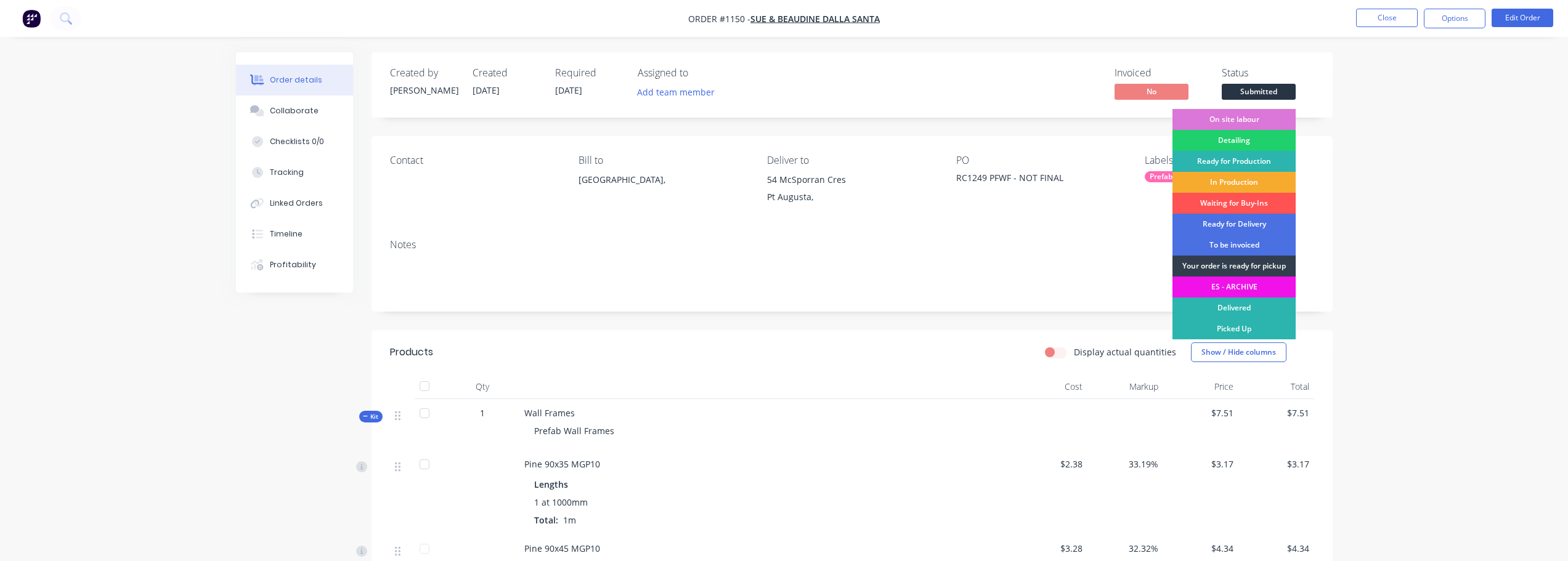
click at [1263, 177] on div "In Production" at bounding box center [1234, 182] width 123 height 21
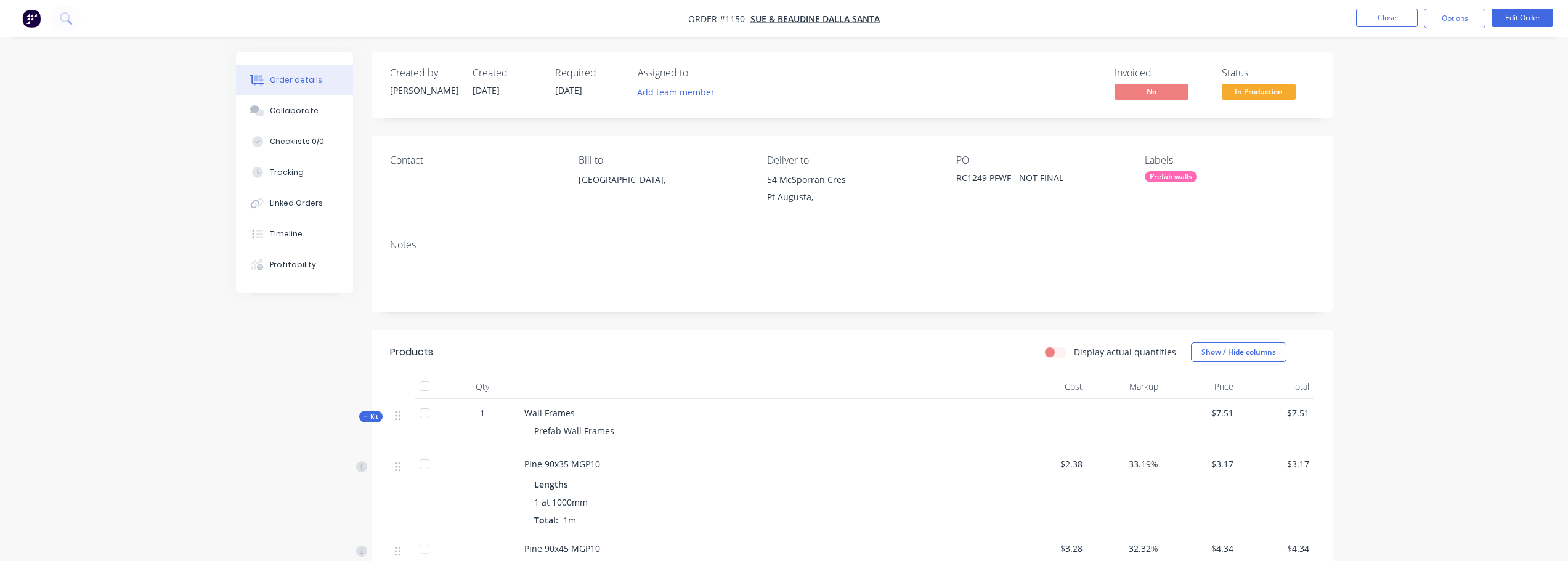
click at [1447, 155] on div "Order details Collaborate Checklists 0/0 Tracking Linked Orders Timeline Profit…" at bounding box center [784, 419] width 1568 height 838
click at [1402, 23] on button "Close" at bounding box center [1386, 18] width 62 height 18
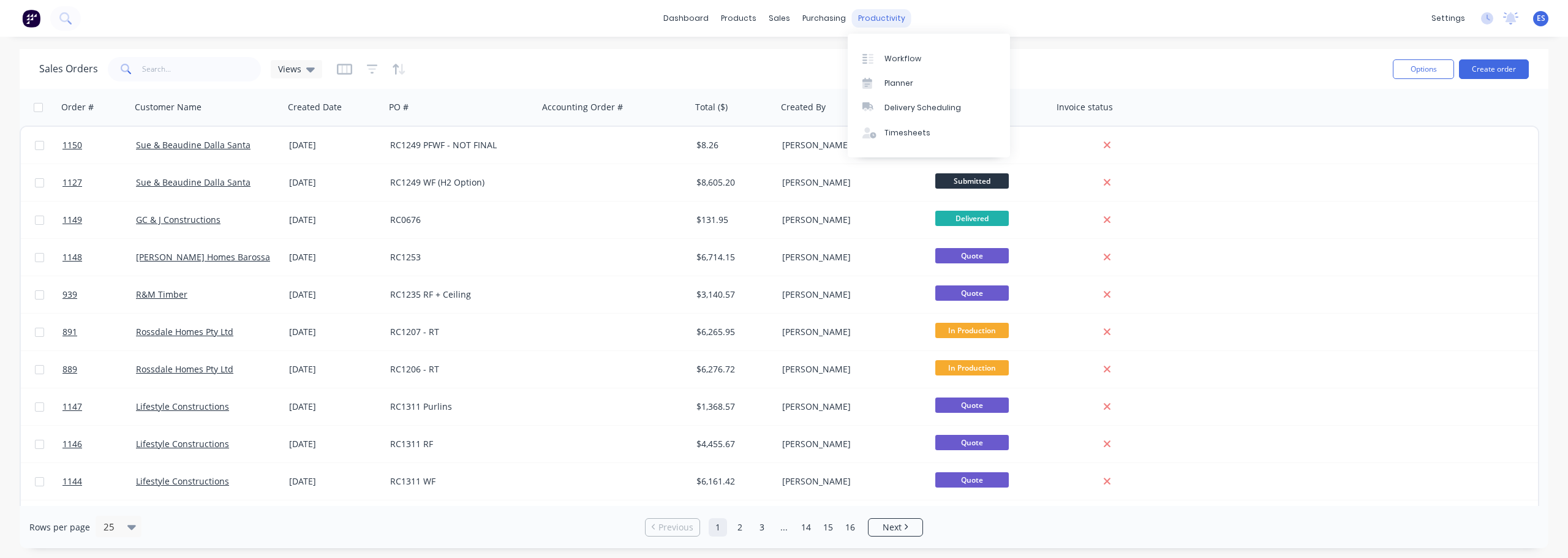
click at [894, 15] on div "productivity" at bounding box center [882, 18] width 59 height 18
click at [902, 57] on div "Workflow" at bounding box center [902, 59] width 37 height 11
